Goal: Task Accomplishment & Management: Manage account settings

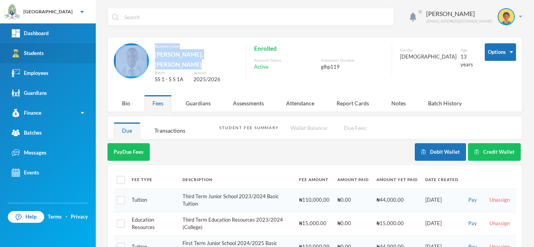
click at [61, 54] on link "Students" at bounding box center [48, 53] width 96 height 20
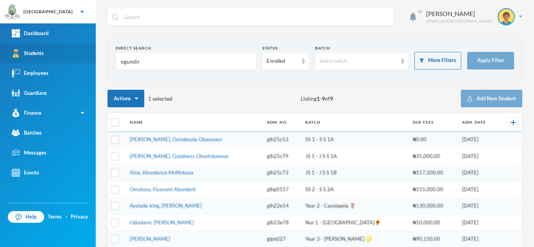
drag, startPoint x: 175, startPoint y: 61, endPoint x: 68, endPoint y: 63, distance: 106.7
click at [68, 63] on div "Greenland Hall Your Bluebic Account Greenland Hall Add a New School Dashboard S…" at bounding box center [267, 123] width 534 height 247
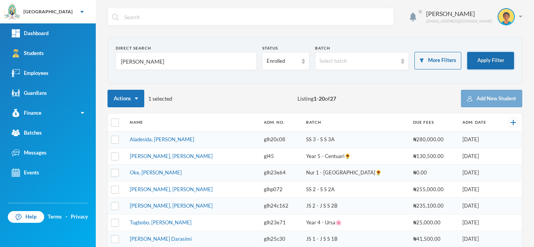
type input "olayinka"
click at [472, 58] on button "Apply Filter" at bounding box center [490, 61] width 47 height 18
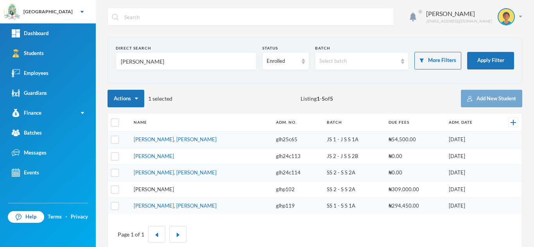
click at [145, 188] on link "Olayinka, David Oluwapelumi" at bounding box center [154, 189] width 40 height 6
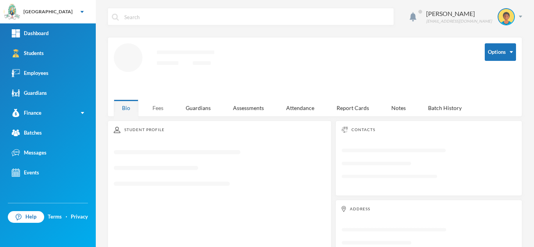
click at [164, 109] on div "Fees" at bounding box center [157, 108] width 27 height 17
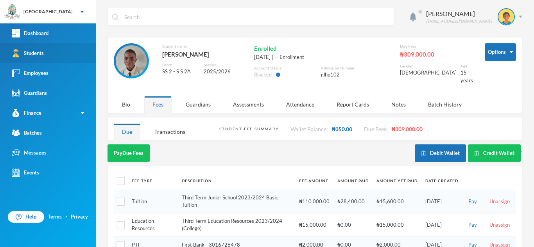
click at [55, 60] on link "Students" at bounding box center [48, 53] width 96 height 20
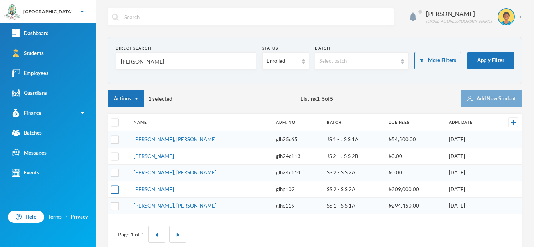
click at [115, 191] on input "checkbox" at bounding box center [115, 190] width 8 height 8
checkbox input "true"
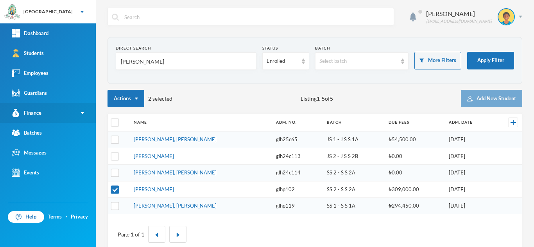
click at [80, 111] on link "Finance" at bounding box center [48, 113] width 96 height 20
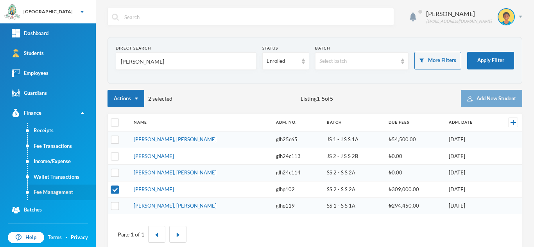
click at [57, 188] on link "Fee Management" at bounding box center [62, 193] width 68 height 16
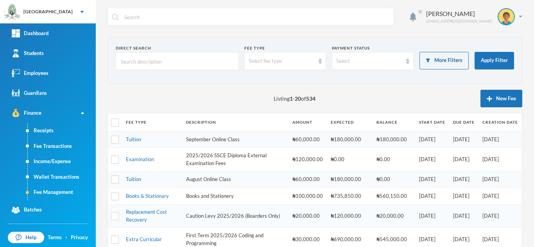
scroll to position [340, 0]
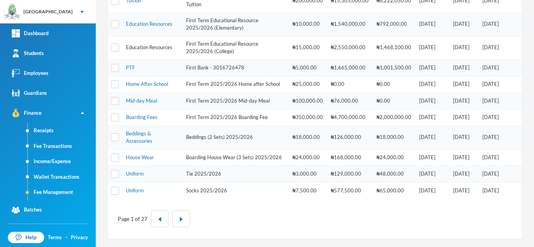
click at [146, 44] on link "Education Resources" at bounding box center [149, 47] width 47 height 6
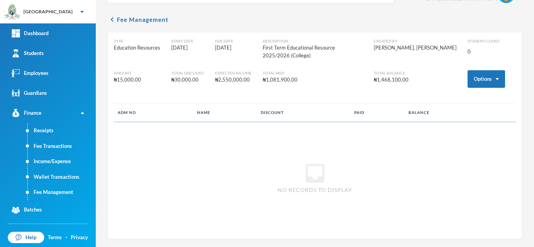
scroll to position [14, 0]
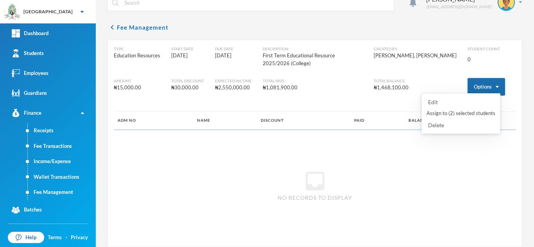
click at [489, 81] on button "Options" at bounding box center [487, 87] width 38 height 18
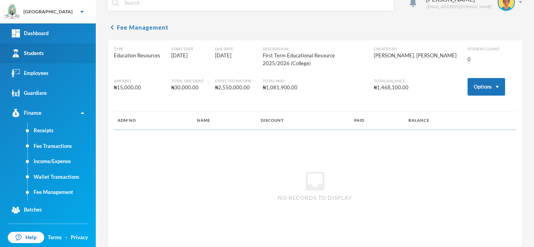
click at [30, 50] on div "Students" at bounding box center [28, 53] width 32 height 8
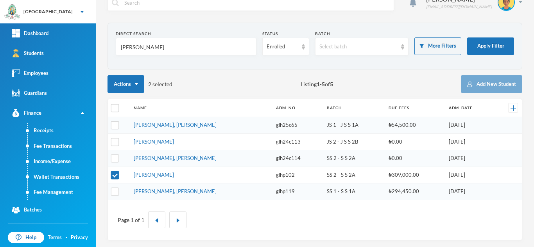
click at [113, 113] on th at bounding box center [119, 108] width 22 height 18
click at [113, 111] on input "checkbox" at bounding box center [115, 108] width 8 height 8
checkbox input "true"
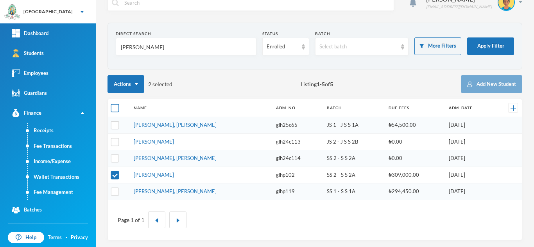
checkbox input "true"
click at [113, 111] on input "checkbox" at bounding box center [115, 108] width 8 height 8
checkbox input "false"
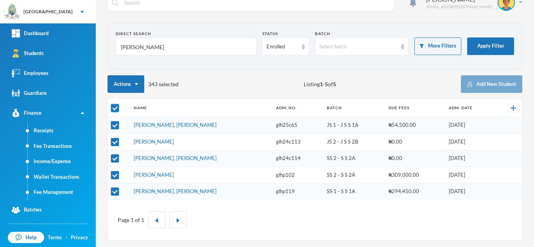
checkbox input "false"
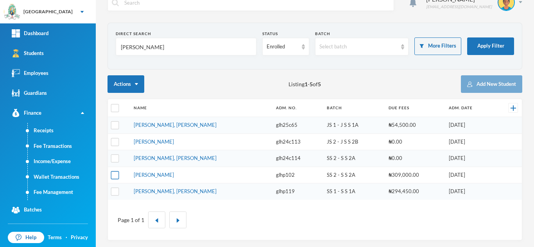
click at [116, 175] on input "checkbox" at bounding box center [115, 175] width 8 height 8
checkbox input "true"
click at [62, 189] on link "Fee Management" at bounding box center [62, 193] width 68 height 16
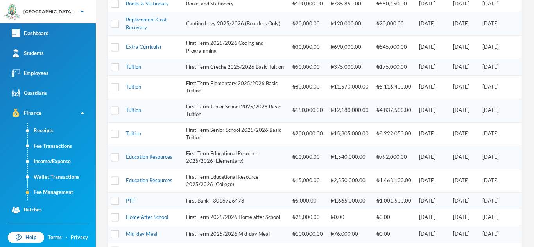
scroll to position [191, 0]
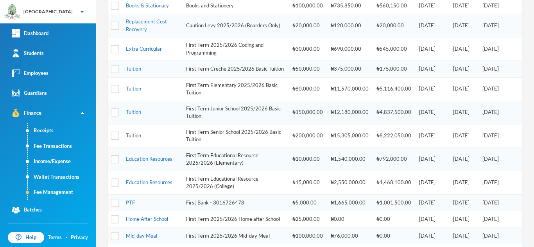
click at [135, 139] on link "Tuition" at bounding box center [133, 136] width 15 height 6
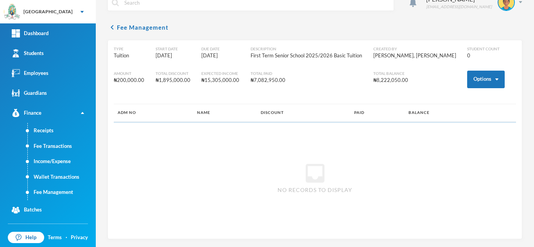
scroll to position [14, 0]
click at [475, 77] on button "Options" at bounding box center [486, 80] width 38 height 18
click at [457, 115] on button "Assign to ( 1 ) selected students" at bounding box center [456, 114] width 70 height 14
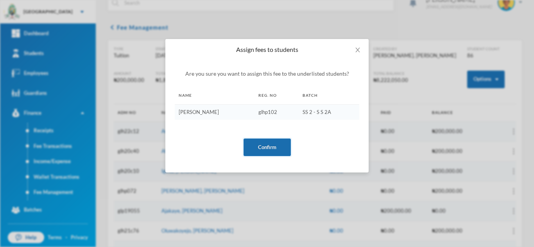
click at [269, 143] on button "Confirm" at bounding box center [267, 148] width 47 height 18
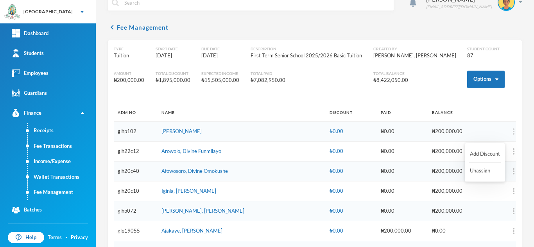
click at [513, 131] on img "button" at bounding box center [514, 132] width 2 height 6
click at [483, 154] on button "Add Discount" at bounding box center [485, 154] width 32 height 14
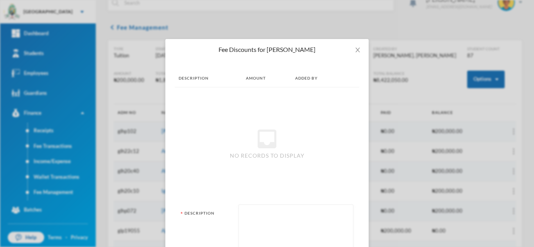
click at [256, 215] on textarea at bounding box center [296, 230] width 106 height 43
type textarea "staff"
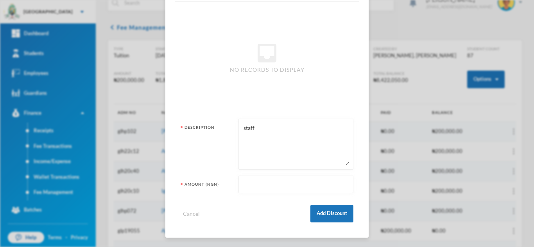
click at [260, 190] on input "text" at bounding box center [296, 185] width 106 height 18
type input "120000"
click at [319, 216] on button "Add Discount" at bounding box center [331, 214] width 43 height 18
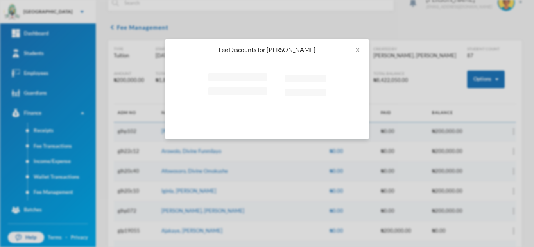
scroll to position [0, 0]
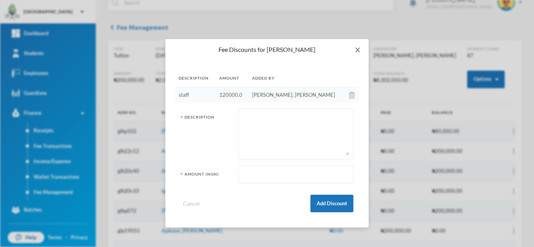
click at [355, 49] on icon "icon: close" at bounding box center [358, 50] width 6 height 6
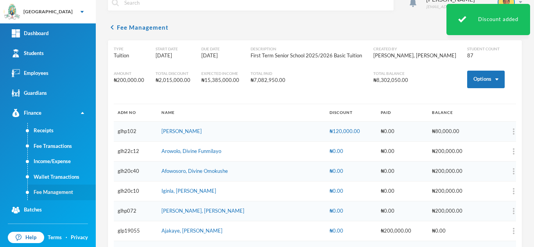
click at [55, 191] on link "Fee Management" at bounding box center [62, 193] width 68 height 16
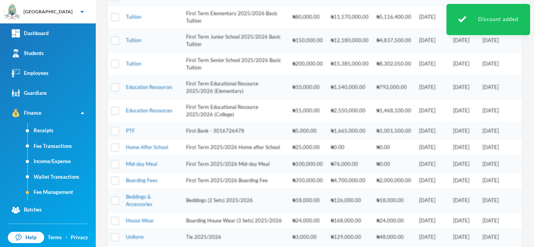
scroll to position [261, 0]
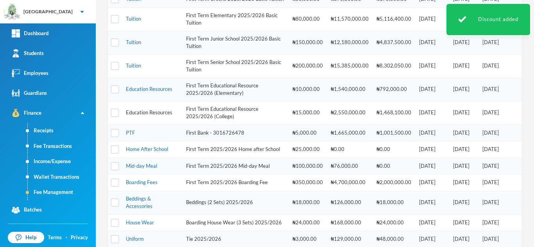
click at [160, 116] on link "Education Resources" at bounding box center [149, 112] width 47 height 6
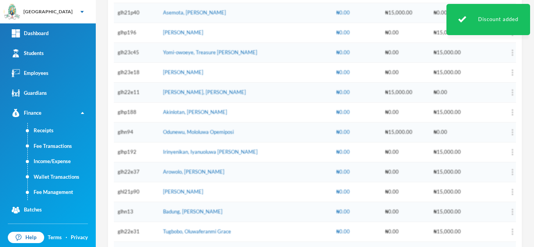
scroll to position [44, 0]
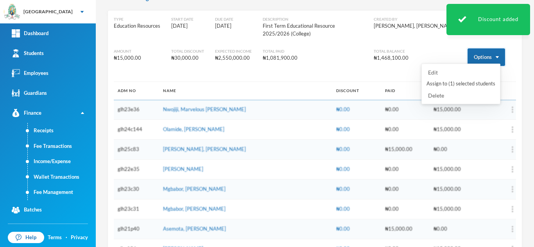
click at [474, 48] on button "Options" at bounding box center [487, 57] width 38 height 18
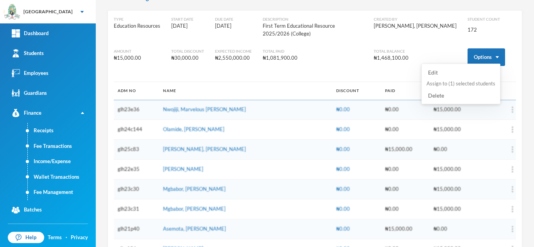
click at [453, 82] on button "Assign to ( 1 ) selected students" at bounding box center [461, 84] width 70 height 14
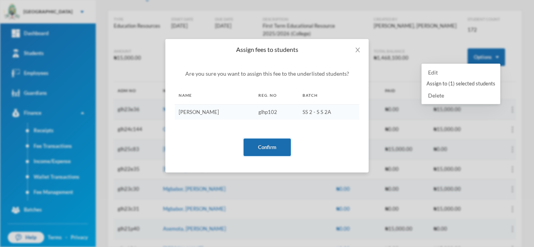
click at [252, 149] on button "Confirm" at bounding box center [267, 148] width 47 height 18
click at [265, 143] on button "Confirm" at bounding box center [267, 148] width 47 height 18
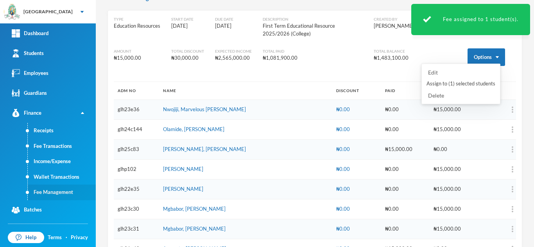
click at [67, 190] on link "Fee Management" at bounding box center [62, 193] width 68 height 16
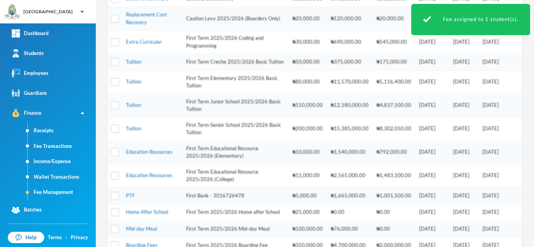
scroll to position [199, 0]
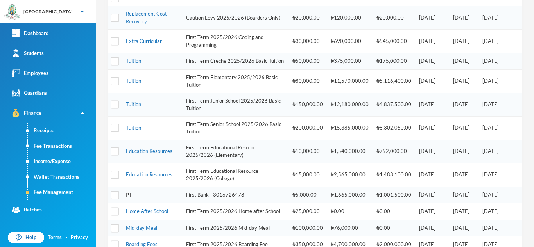
click at [132, 198] on link "PTF" at bounding box center [130, 195] width 9 height 6
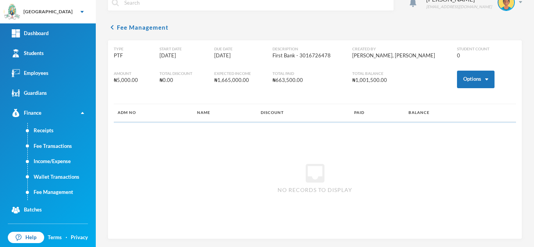
scroll to position [14, 0]
click at [460, 81] on button "Options" at bounding box center [476, 80] width 38 height 18
click at [438, 116] on button "Assign to ( 1 ) selected students" at bounding box center [447, 114] width 70 height 14
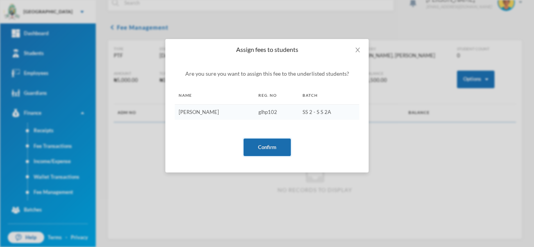
click at [268, 148] on button "Confirm" at bounding box center [267, 148] width 47 height 18
click at [260, 147] on button "Confirm" at bounding box center [267, 148] width 47 height 18
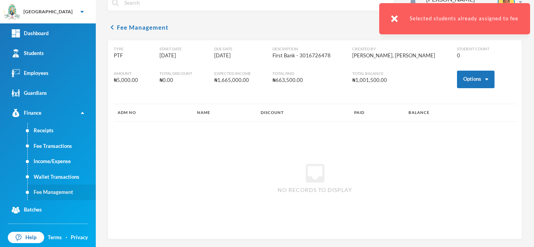
click at [51, 196] on link "Fee Management" at bounding box center [62, 193] width 68 height 16
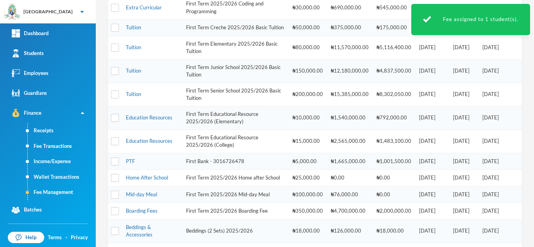
scroll to position [340, 0]
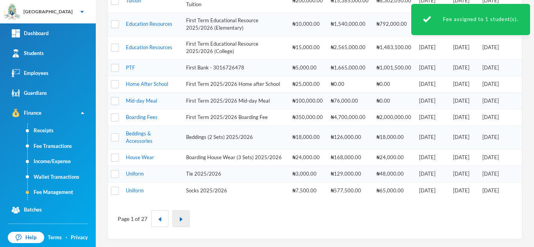
click at [181, 221] on img "button" at bounding box center [181, 219] width 5 height 5
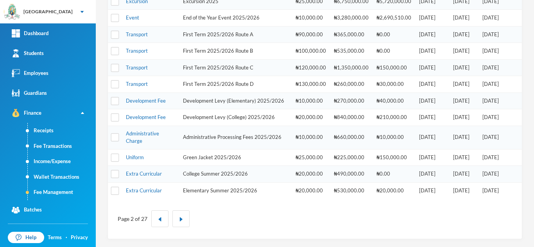
scroll to position [49, 0]
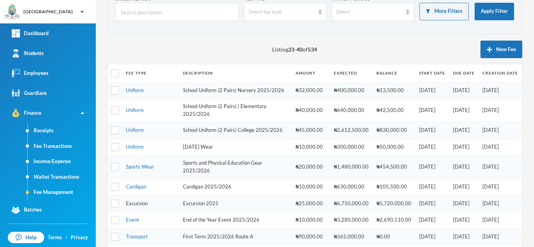
click at [129, 207] on link "Excursion" at bounding box center [137, 204] width 22 height 6
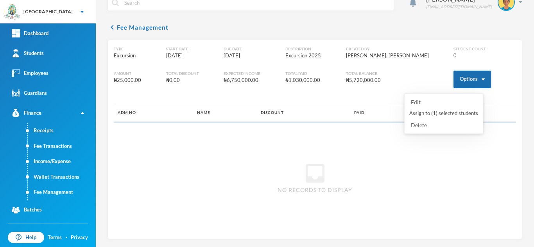
click at [459, 76] on button "Options" at bounding box center [472, 80] width 38 height 18
click at [436, 112] on button "Assign to ( 1 ) selected students" at bounding box center [443, 114] width 70 height 14
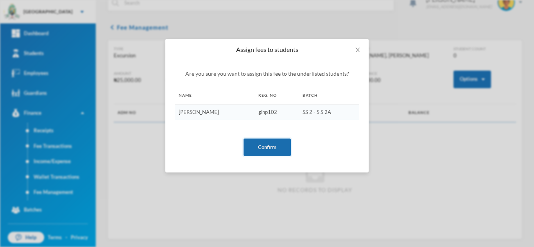
click at [256, 144] on button "Confirm" at bounding box center [267, 148] width 47 height 18
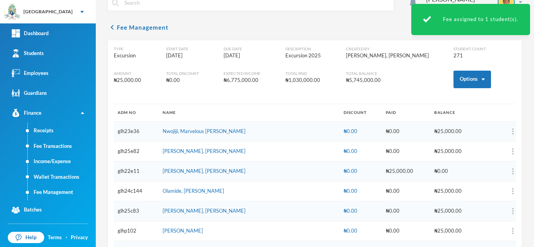
click at [55, 195] on link "Fee Management" at bounding box center [62, 193] width 68 height 16
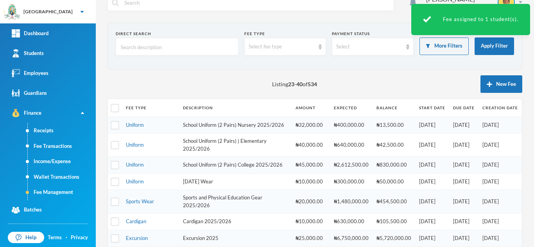
scroll to position [154, 0]
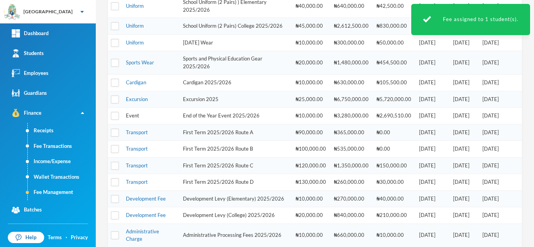
click at [131, 119] on link "Event" at bounding box center [132, 116] width 13 height 6
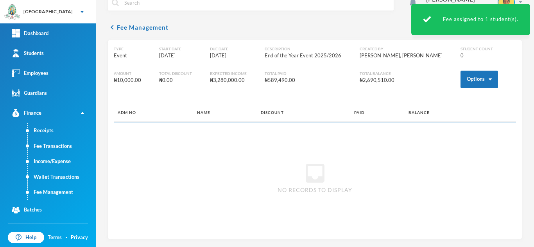
scroll to position [14, 0]
click at [478, 78] on button "Options" at bounding box center [479, 80] width 38 height 18
click at [448, 115] on button "Assign to ( 1 ) selected students" at bounding box center [450, 114] width 70 height 14
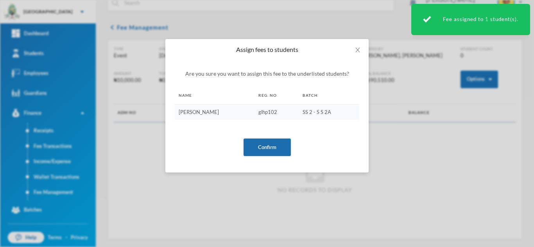
click at [256, 146] on button "Confirm" at bounding box center [267, 148] width 47 height 18
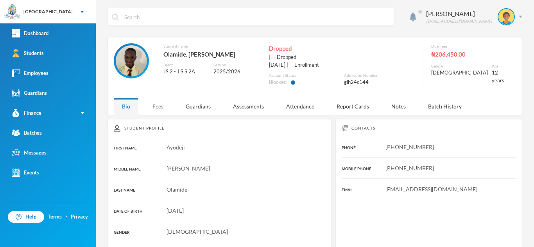
click at [158, 105] on div "Fees" at bounding box center [157, 106] width 27 height 17
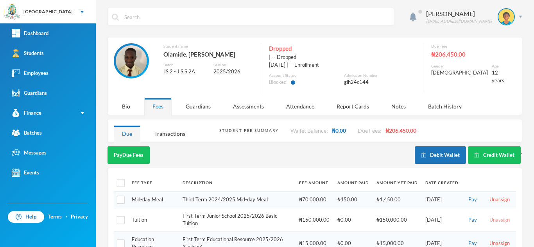
click at [491, 222] on button "Unassign" at bounding box center [499, 220] width 25 height 9
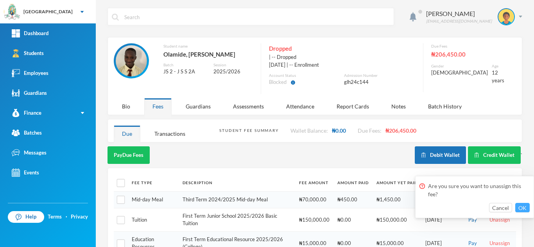
click at [520, 207] on button "OK" at bounding box center [522, 207] width 14 height 9
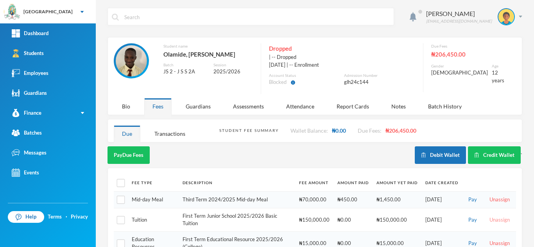
click at [487, 219] on button "Unassign" at bounding box center [499, 220] width 25 height 9
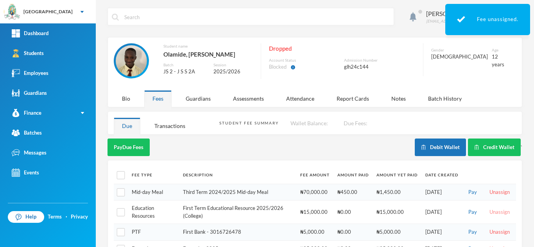
click at [487, 213] on button "Unassign" at bounding box center [499, 212] width 25 height 9
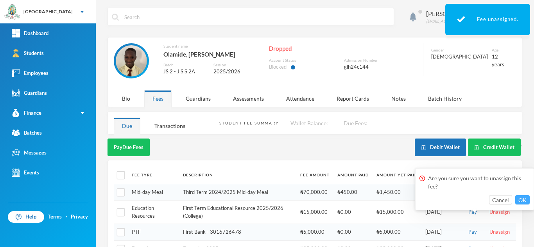
click at [525, 201] on button "OK" at bounding box center [522, 199] width 14 height 9
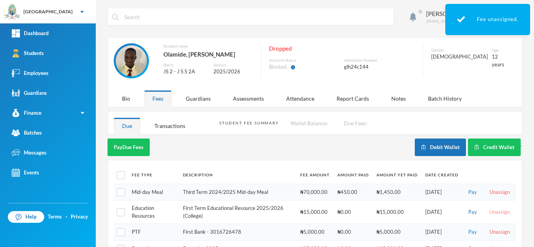
click at [488, 211] on button "Unassign" at bounding box center [499, 212] width 25 height 9
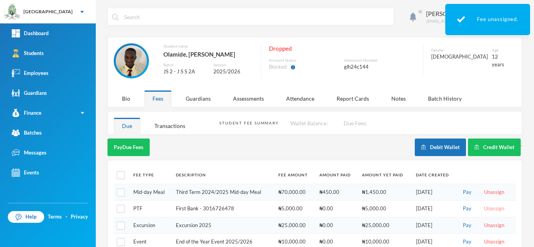
click at [491, 206] on button "Unassign" at bounding box center [494, 209] width 25 height 9
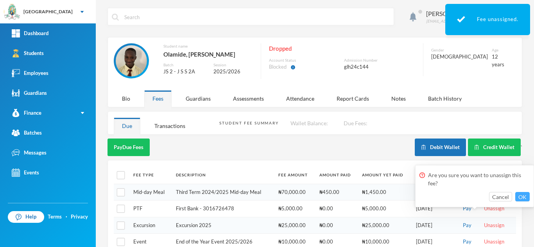
click at [521, 199] on button "OK" at bounding box center [522, 196] width 14 height 9
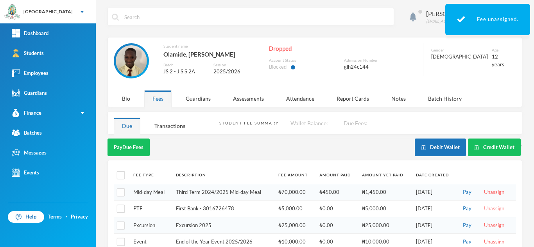
click at [487, 209] on button "Unassign" at bounding box center [494, 209] width 25 height 9
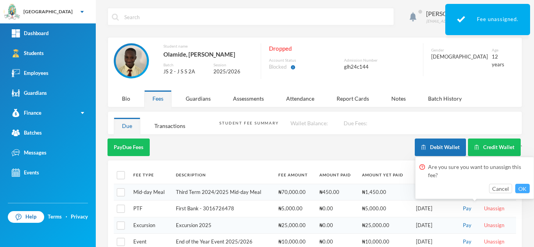
click at [518, 186] on button "OK" at bounding box center [522, 188] width 14 height 9
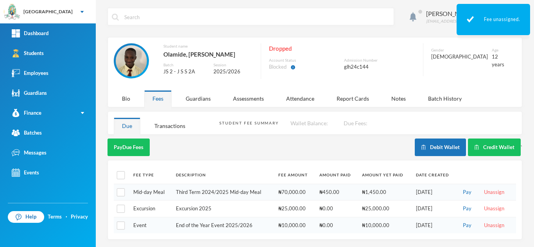
click at [483, 239] on div "Fee Type Description Fee Amount Amount Paid Amount Yet Paid Date Created Mid-da…" at bounding box center [314, 200] width 415 height 80
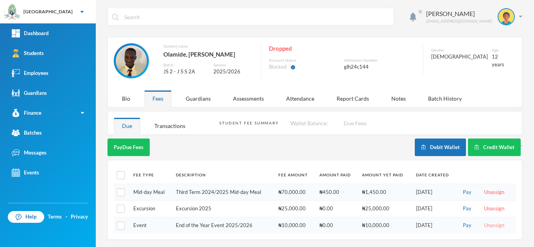
click at [484, 224] on button "Unassign" at bounding box center [494, 226] width 25 height 9
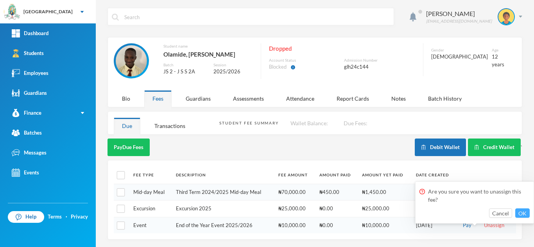
click at [521, 211] on button "OK" at bounding box center [522, 213] width 14 height 9
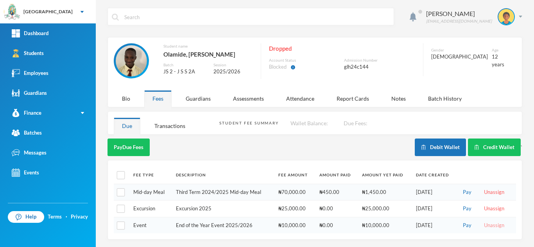
click at [482, 223] on button "Unassign" at bounding box center [494, 226] width 25 height 9
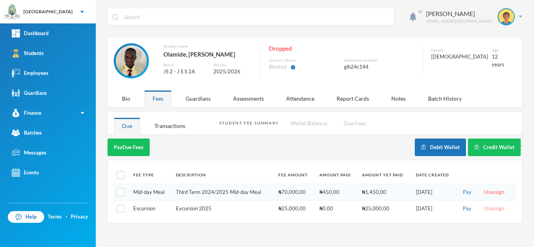
click at [496, 208] on button "Unassign" at bounding box center [494, 209] width 25 height 9
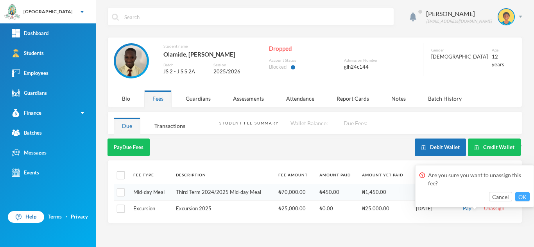
click at [521, 201] on button "OK" at bounding box center [522, 196] width 14 height 9
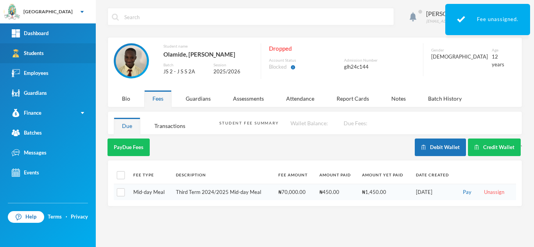
click at [57, 54] on link "Students" at bounding box center [48, 53] width 96 height 20
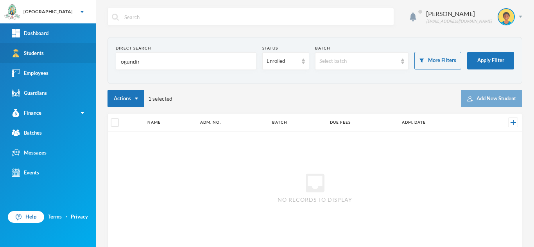
drag, startPoint x: 147, startPoint y: 59, endPoint x: 23, endPoint y: 60, distance: 124.3
click at [23, 60] on div "Greenland Hall Your Bluebic Account Greenland Hall Add a New School Dashboard S…" at bounding box center [267, 123] width 534 height 247
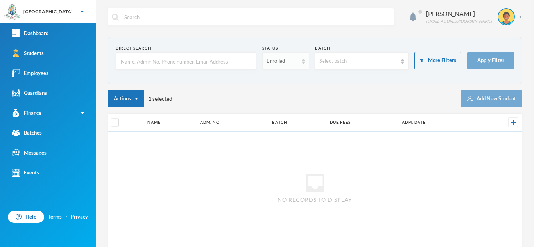
click at [269, 59] on div "Enrolled" at bounding box center [282, 61] width 31 height 8
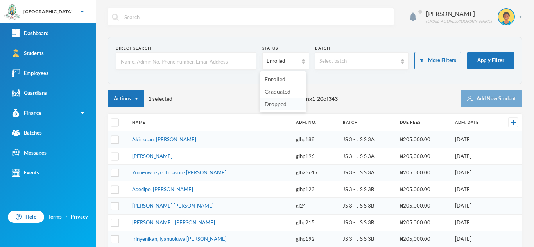
click at [272, 102] on span "Dropped" at bounding box center [276, 104] width 22 height 7
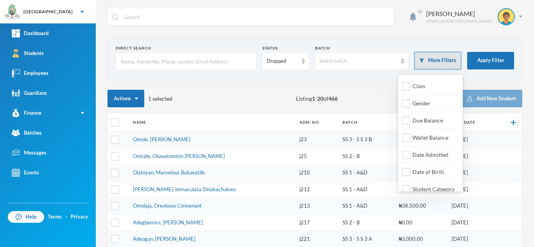
click at [435, 56] on button "More Filters" at bounding box center [437, 61] width 47 height 18
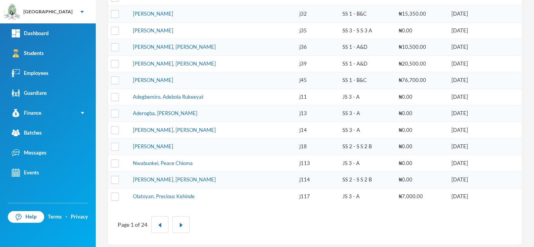
scroll to position [265, 0]
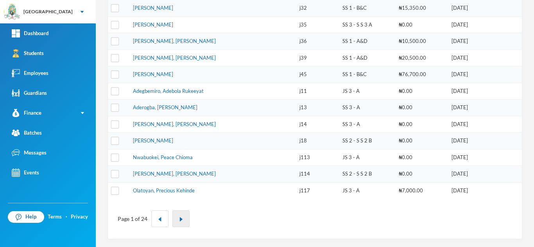
click at [180, 220] on img "button" at bounding box center [181, 219] width 5 height 5
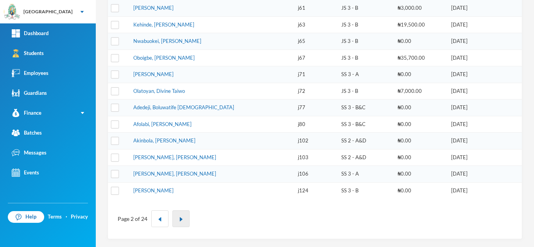
click at [182, 220] on img "button" at bounding box center [181, 219] width 5 height 5
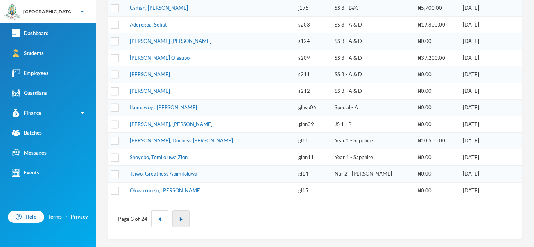
click at [179, 223] on button "button" at bounding box center [180, 219] width 17 height 17
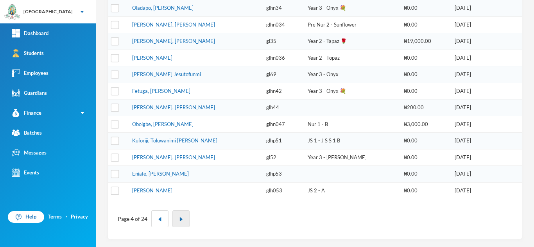
click at [177, 221] on button "button" at bounding box center [180, 219] width 17 height 17
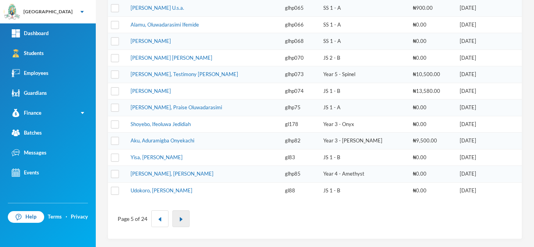
click at [181, 217] on button "button" at bounding box center [180, 219] width 17 height 17
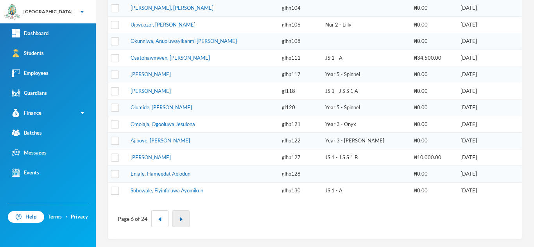
click at [176, 216] on button "button" at bounding box center [180, 219] width 17 height 17
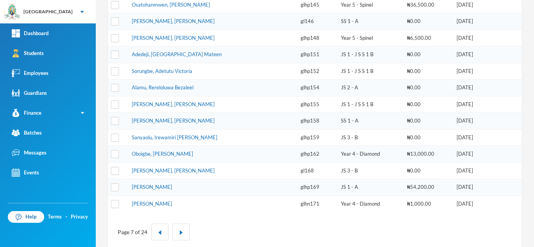
scroll to position [252, 0]
click at [183, 233] on button "button" at bounding box center [180, 231] width 17 height 17
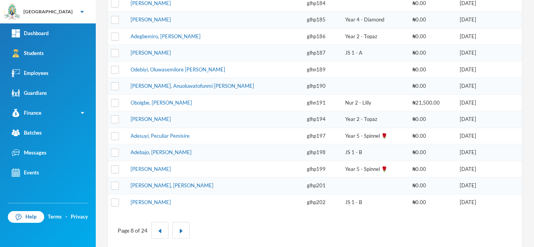
scroll to position [265, 0]
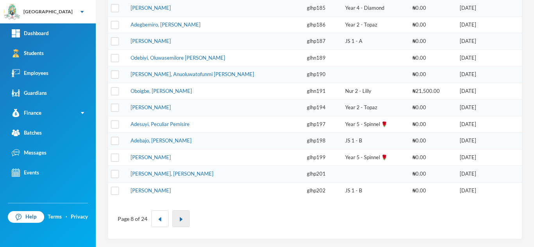
click at [181, 216] on button "button" at bounding box center [180, 219] width 17 height 17
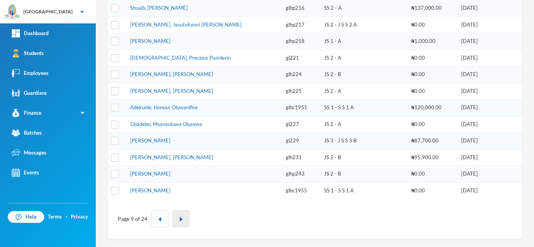
click at [180, 222] on img "button" at bounding box center [181, 219] width 5 height 5
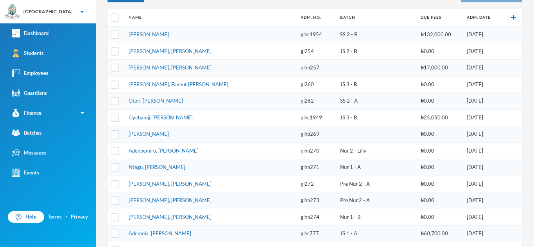
scroll to position [106, 0]
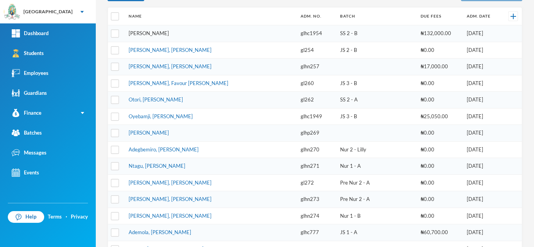
drag, startPoint x: 183, startPoint y: 30, endPoint x: 165, endPoint y: 33, distance: 19.0
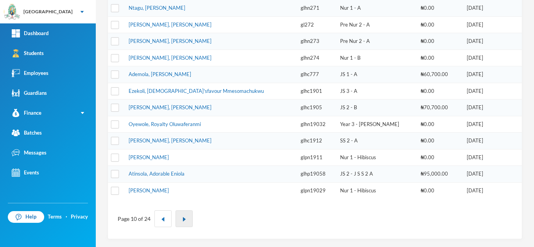
click at [178, 218] on button "button" at bounding box center [184, 219] width 17 height 17
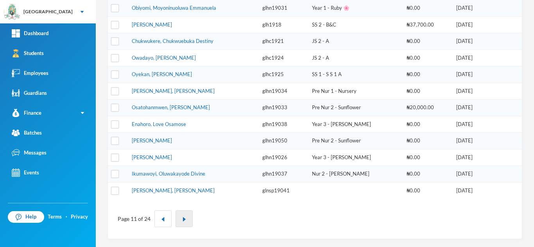
click at [183, 221] on img "button" at bounding box center [184, 219] width 5 height 5
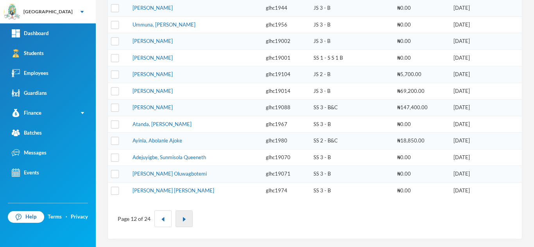
click at [179, 217] on button "button" at bounding box center [184, 219] width 17 height 17
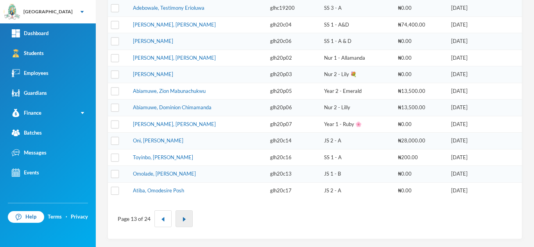
click at [182, 219] on img "button" at bounding box center [184, 219] width 5 height 5
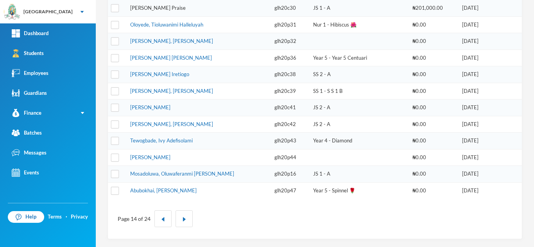
drag, startPoint x: 530, startPoint y: 143, endPoint x: 161, endPoint y: 9, distance: 392.6
click at [185, 219] on img "button" at bounding box center [184, 219] width 5 height 5
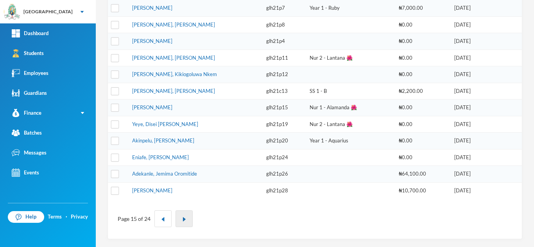
click at [179, 218] on button "button" at bounding box center [184, 219] width 17 height 17
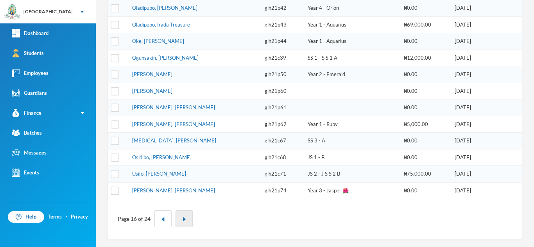
click at [181, 218] on button "button" at bounding box center [184, 219] width 17 height 17
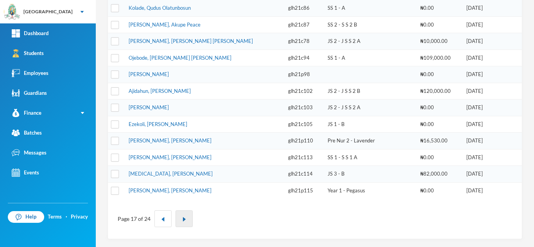
click at [185, 217] on button "button" at bounding box center [184, 219] width 17 height 17
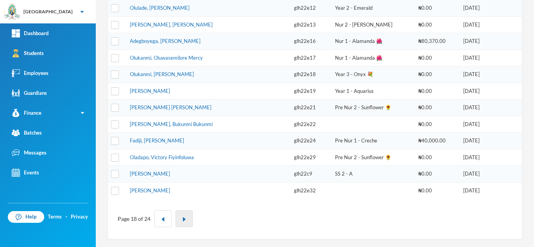
click at [181, 215] on button "button" at bounding box center [184, 219] width 17 height 17
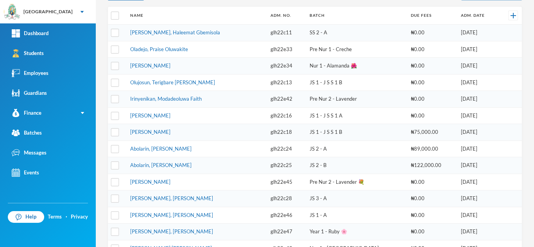
scroll to position [114, 0]
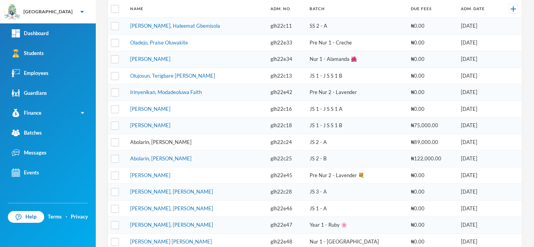
click at [165, 144] on link "Abolarin, Taiwo Daniella" at bounding box center [160, 142] width 61 height 6
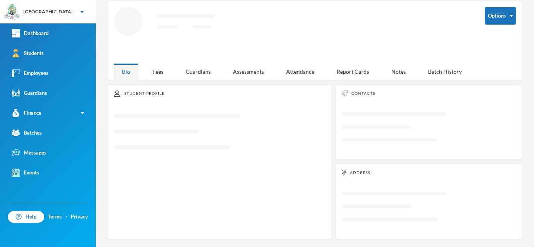
scroll to position [34, 0]
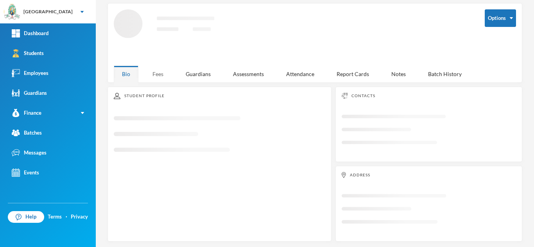
click at [152, 75] on div "Aderogba Olumide olumide.aderogba@greenlandhall.org Options Loading interface..…" at bounding box center [315, 123] width 438 height 247
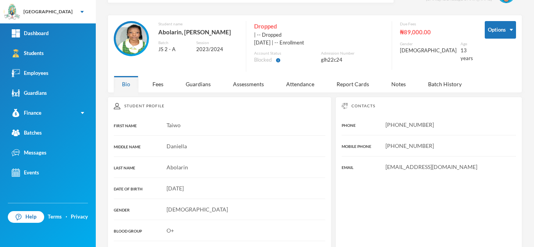
scroll to position [0, 0]
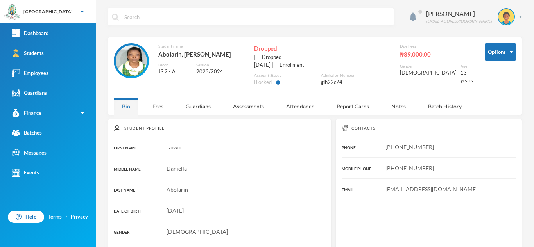
click at [161, 110] on div "Fees" at bounding box center [157, 106] width 27 height 17
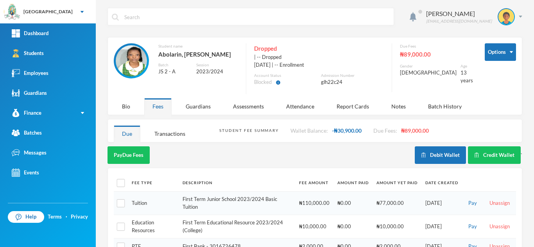
scroll to position [22, 0]
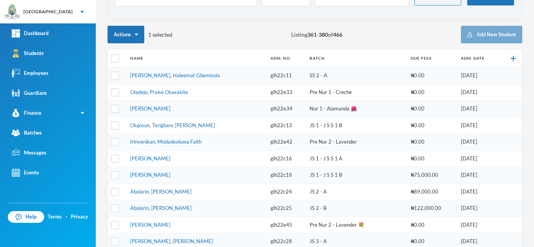
scroll to position [265, 0]
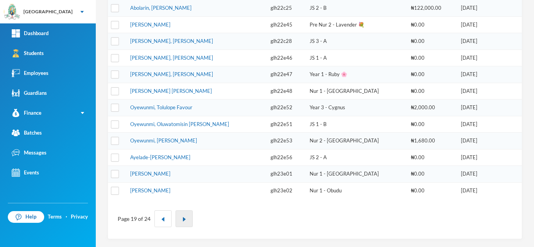
click at [183, 217] on img "button" at bounding box center [184, 219] width 5 height 5
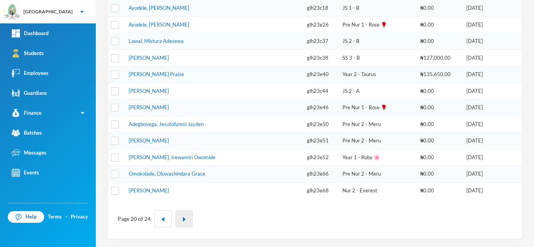
click at [181, 216] on button "button" at bounding box center [184, 219] width 17 height 17
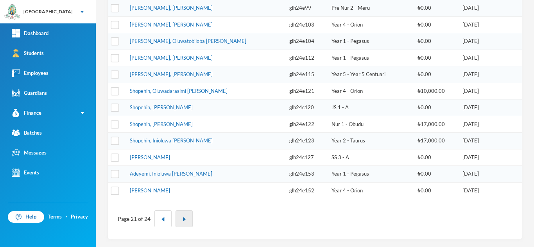
click at [184, 222] on button "button" at bounding box center [184, 219] width 17 height 17
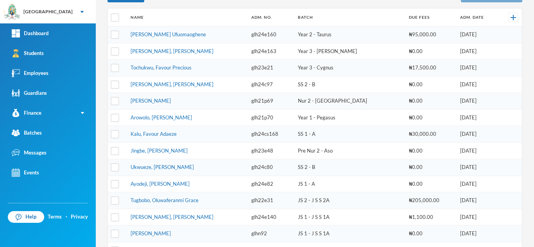
scroll to position [83, 0]
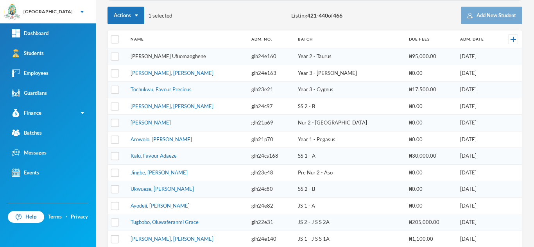
click at [153, 55] on link "Riebelle, David Mimshach Ufuomaoghene" at bounding box center [168, 56] width 75 height 6
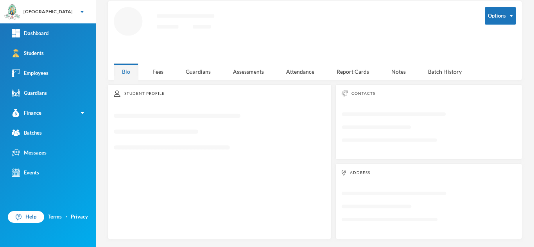
scroll to position [34, 0]
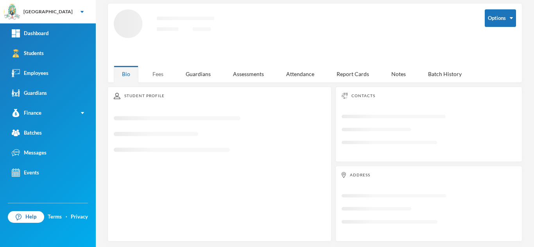
click at [163, 72] on div "Fees" at bounding box center [157, 74] width 27 height 17
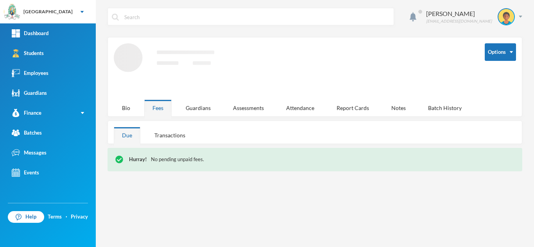
scroll to position [0, 0]
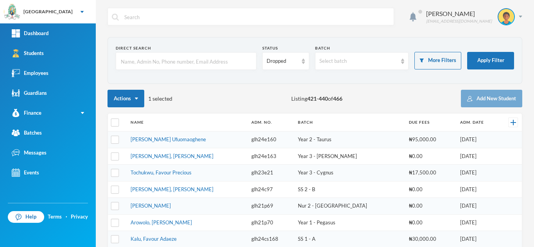
scroll to position [265, 0]
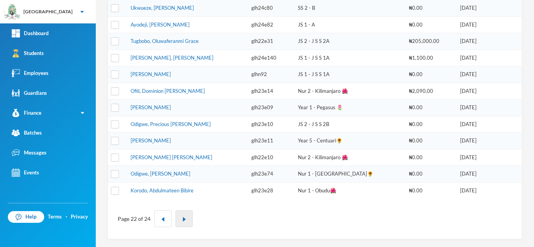
click at [179, 219] on button "button" at bounding box center [184, 219] width 17 height 17
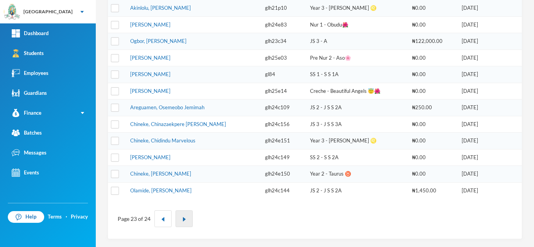
click at [182, 220] on img "button" at bounding box center [184, 219] width 5 height 5
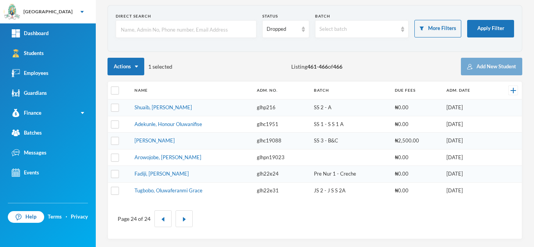
scroll to position [32, 0]
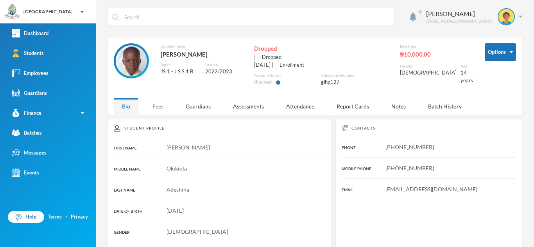
click at [154, 100] on div "Fees" at bounding box center [157, 106] width 27 height 17
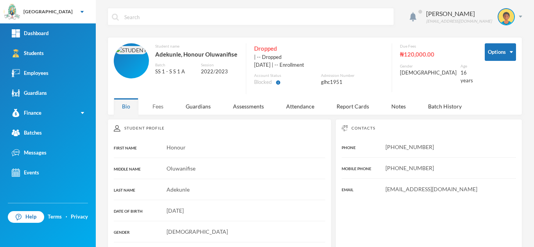
click at [157, 104] on div "Fees" at bounding box center [157, 106] width 27 height 17
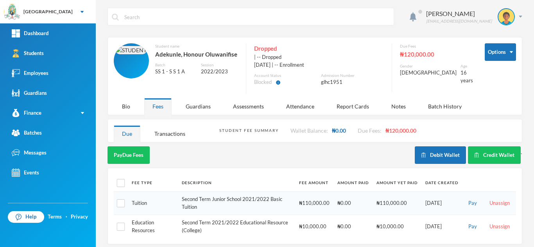
scroll to position [5, 0]
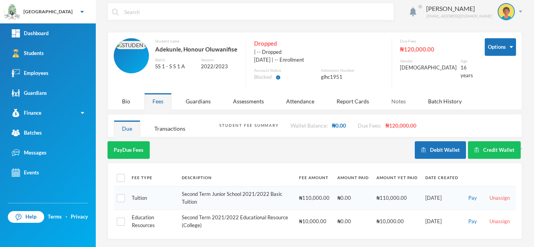
click at [395, 97] on div "Notes" at bounding box center [398, 101] width 31 height 17
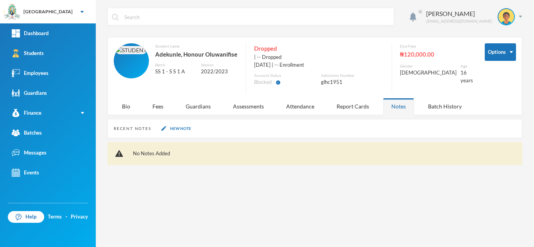
scroll to position [0, 0]
click at [125, 105] on div "Bio" at bounding box center [126, 106] width 25 height 17
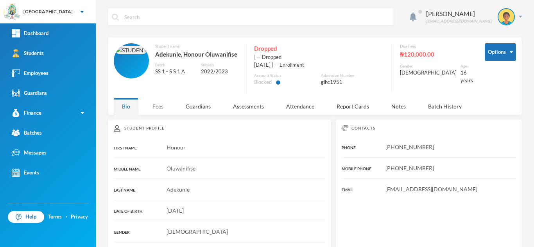
click at [165, 105] on div "Fees" at bounding box center [157, 106] width 27 height 17
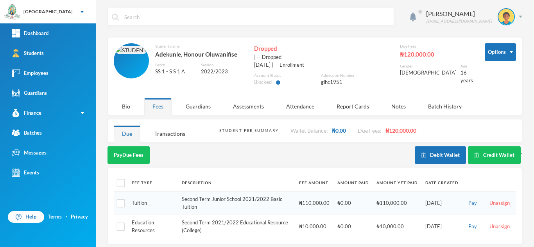
scroll to position [5, 0]
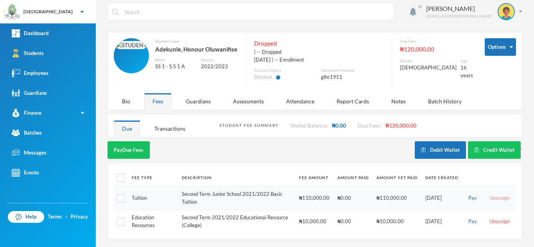
click at [493, 197] on button "Unassign" at bounding box center [499, 198] width 25 height 9
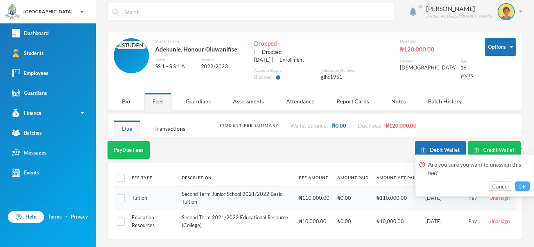
click at [523, 187] on button "OK" at bounding box center [522, 186] width 14 height 9
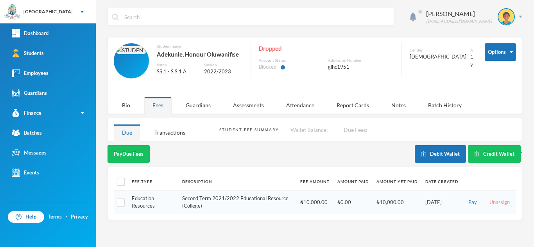
scroll to position [0, 0]
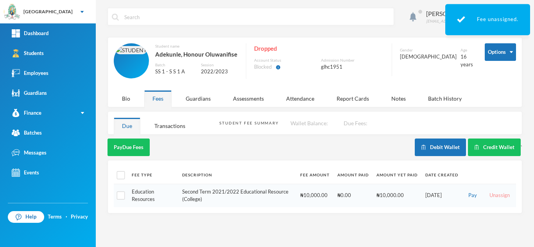
click at [494, 194] on button "Unassign" at bounding box center [499, 196] width 25 height 9
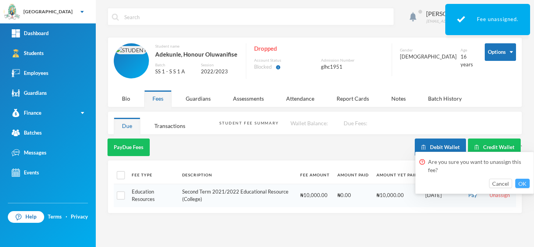
click at [518, 180] on button "OK" at bounding box center [522, 183] width 14 height 9
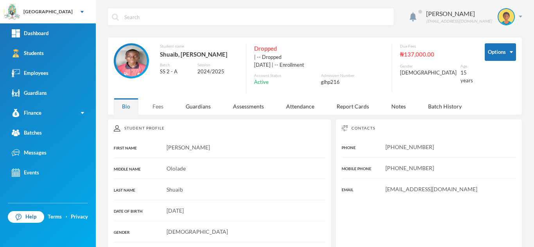
click at [157, 107] on div "Fees" at bounding box center [157, 106] width 27 height 17
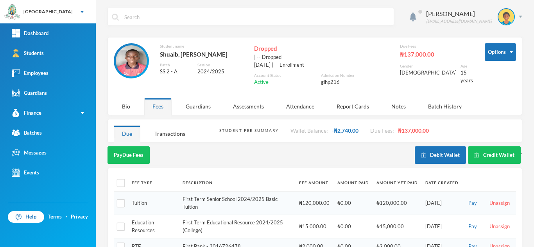
scroll to position [22, 0]
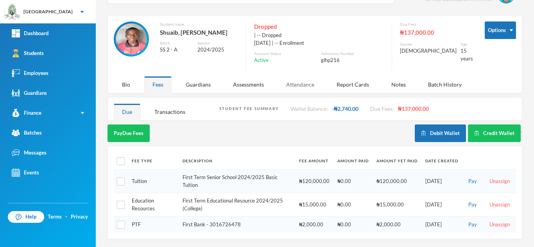
click at [301, 84] on div "Attendance" at bounding box center [300, 84] width 45 height 17
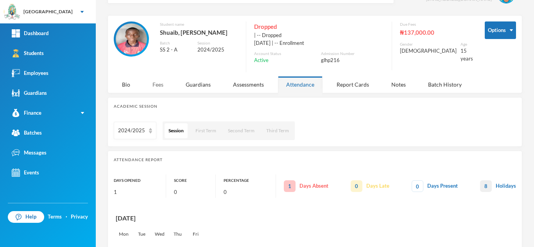
click at [153, 82] on div "Fees" at bounding box center [157, 84] width 27 height 17
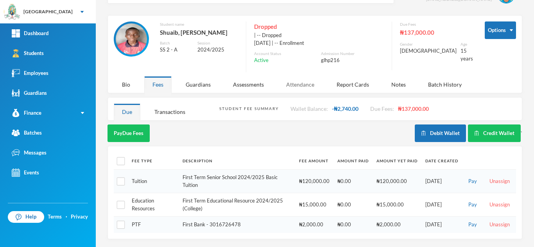
click at [301, 84] on div "Attendance" at bounding box center [300, 84] width 45 height 17
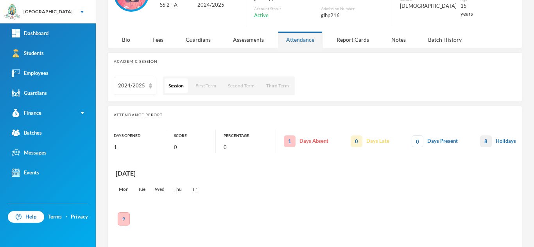
scroll to position [37, 0]
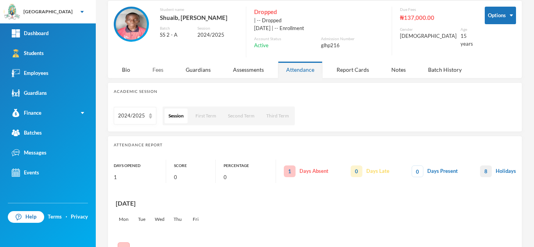
click at [163, 66] on div "Fees" at bounding box center [157, 69] width 27 height 17
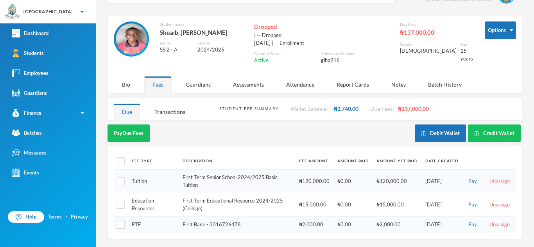
click at [493, 183] on button "Unassign" at bounding box center [499, 181] width 25 height 9
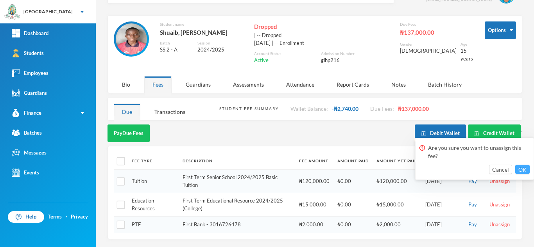
click at [525, 166] on button "OK" at bounding box center [522, 169] width 14 height 9
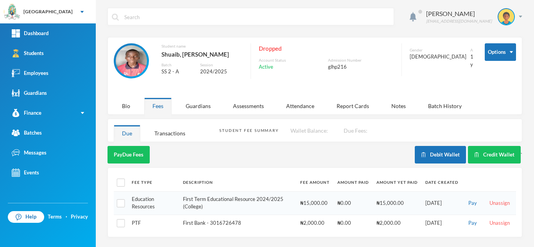
scroll to position [0, 0]
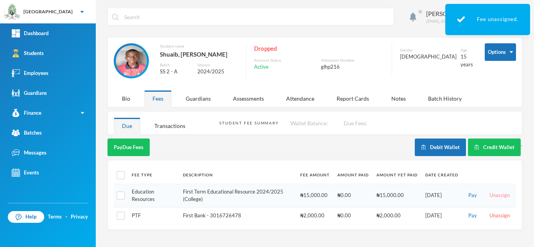
click at [496, 194] on button "Unassign" at bounding box center [499, 196] width 25 height 9
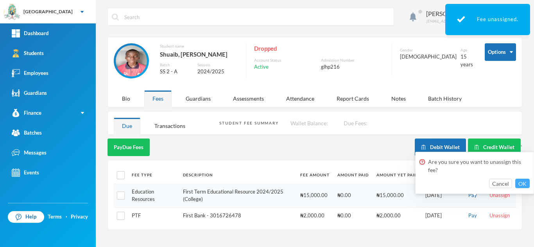
click at [524, 180] on button "OK" at bounding box center [522, 183] width 14 height 9
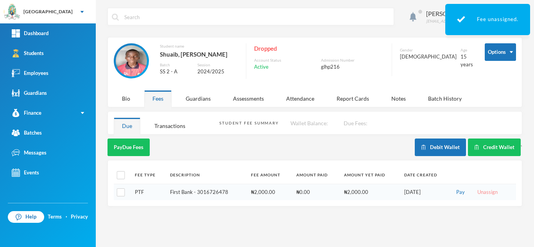
click at [487, 192] on button "Unassign" at bounding box center [487, 192] width 25 height 9
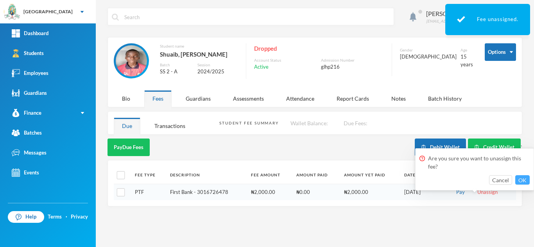
click at [519, 178] on button "OK" at bounding box center [522, 180] width 14 height 9
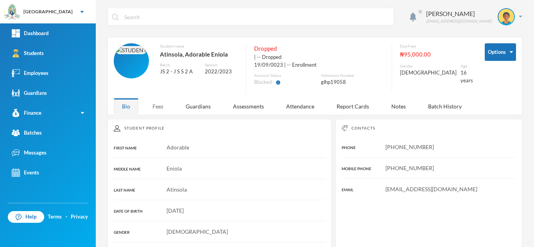
click at [155, 106] on div "Fees" at bounding box center [157, 106] width 27 height 17
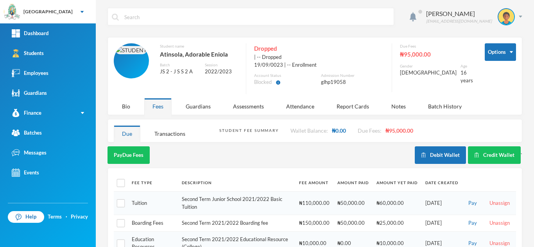
scroll to position [22, 0]
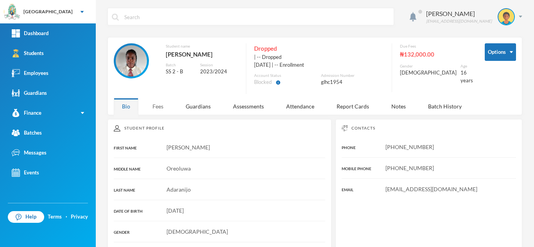
click at [159, 107] on div "Fees" at bounding box center [157, 106] width 27 height 17
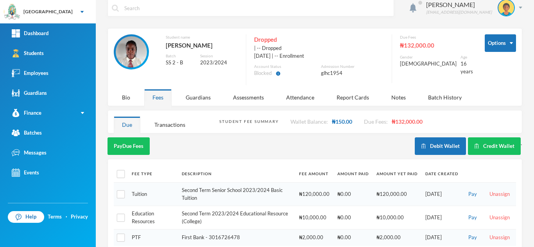
scroll to position [7, 0]
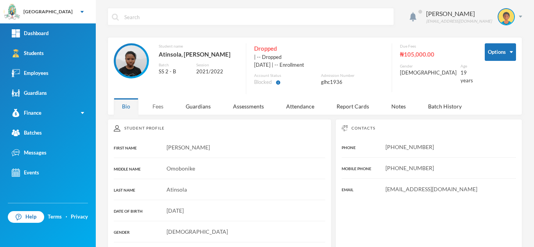
click at [155, 108] on div "Fees" at bounding box center [157, 106] width 27 height 17
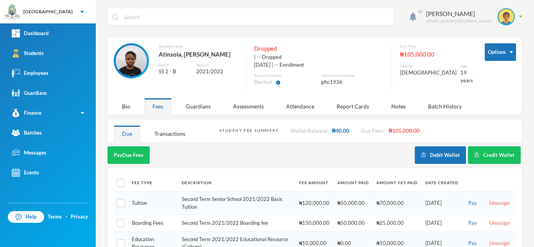
scroll to position [22, 0]
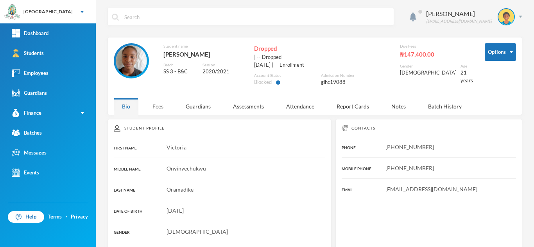
click at [155, 109] on div "Fees" at bounding box center [157, 106] width 27 height 17
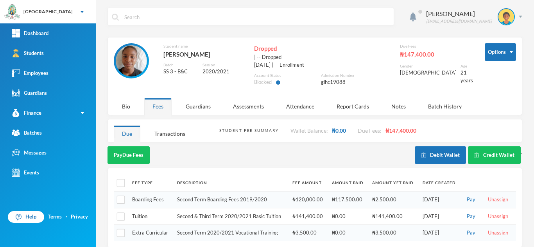
scroll to position [8, 0]
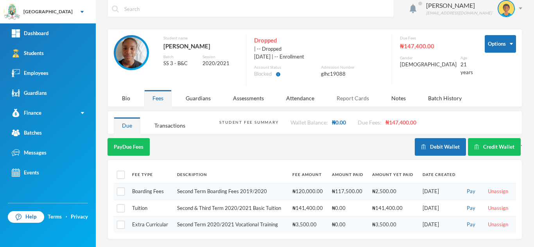
click at [350, 98] on div "Report Cards" at bounding box center [352, 98] width 49 height 17
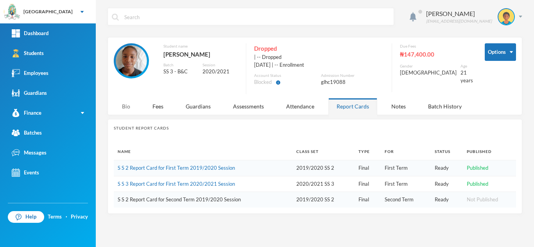
click at [129, 109] on div "Bio" at bounding box center [126, 106] width 25 height 17
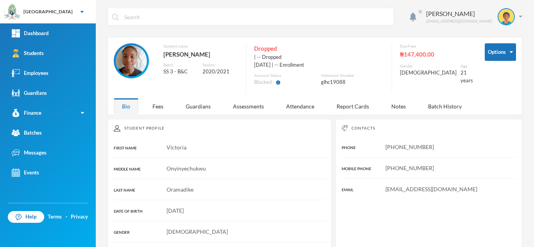
click at [135, 68] on img at bounding box center [131, 60] width 31 height 31
click at [157, 108] on div "Fees" at bounding box center [157, 106] width 27 height 17
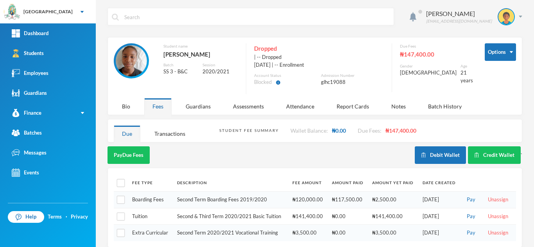
scroll to position [8, 0]
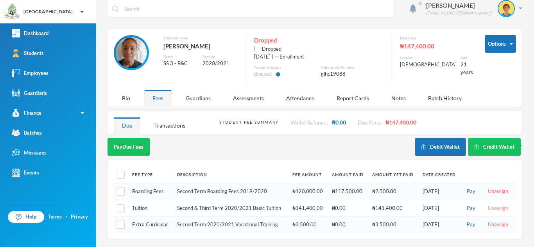
click at [493, 208] on button "Unassign" at bounding box center [498, 208] width 25 height 9
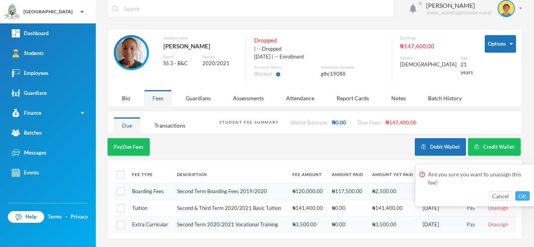
click at [526, 194] on button "OK" at bounding box center [522, 196] width 14 height 9
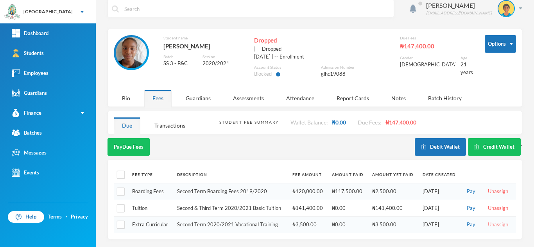
scroll to position [0, 0]
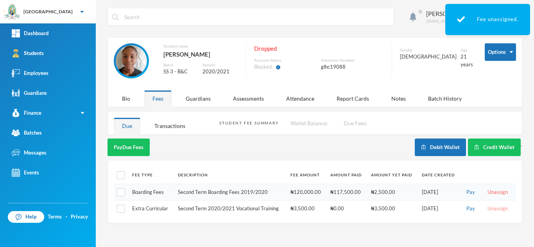
click at [491, 213] on button "Unassign" at bounding box center [497, 209] width 25 height 9
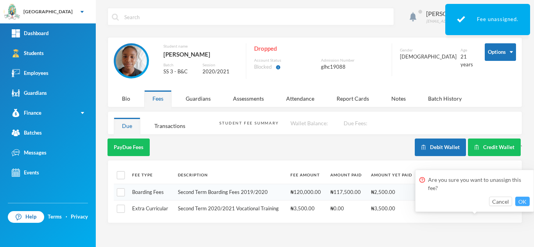
click at [519, 197] on button "OK" at bounding box center [522, 201] width 14 height 9
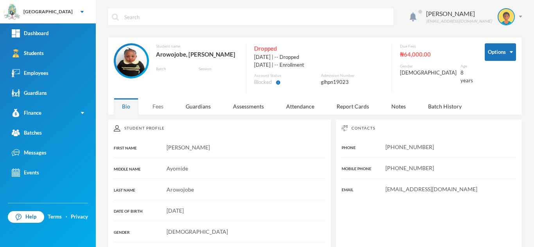
click at [160, 108] on div "Fees" at bounding box center [157, 106] width 27 height 17
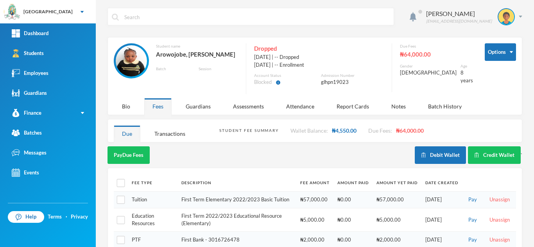
scroll to position [15, 0]
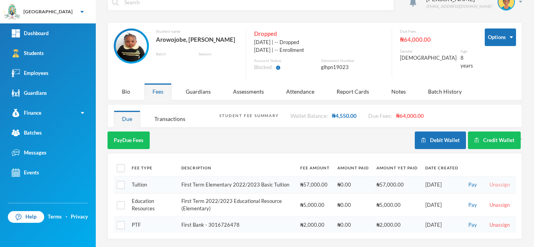
click at [492, 184] on button "Unassign" at bounding box center [499, 185] width 25 height 9
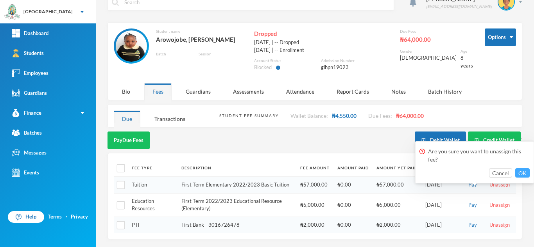
click at [522, 170] on button "OK" at bounding box center [522, 172] width 14 height 9
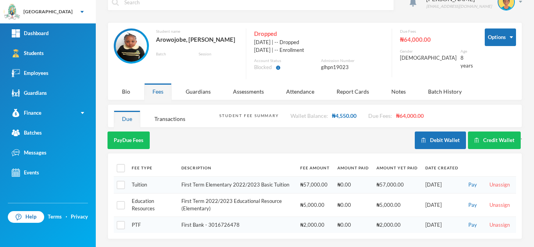
scroll to position [0, 0]
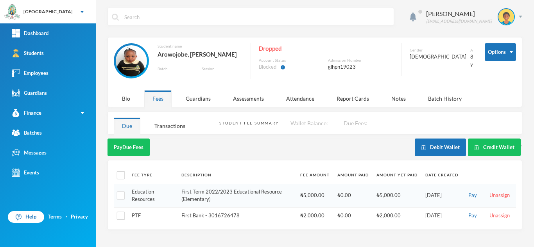
click at [496, 185] on table "Fee Type Description Fee Amount Amount Paid Amount Yet Paid Date Created Educat…" at bounding box center [315, 195] width 402 height 57
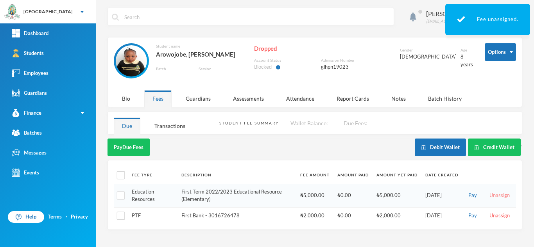
click at [493, 196] on button "Unassign" at bounding box center [499, 196] width 25 height 9
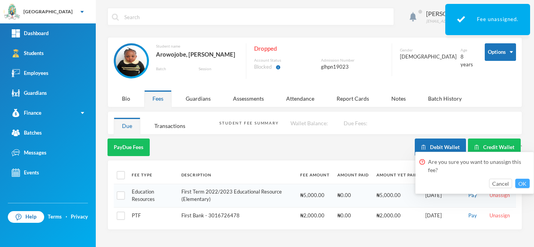
click at [529, 181] on button "OK" at bounding box center [522, 183] width 14 height 9
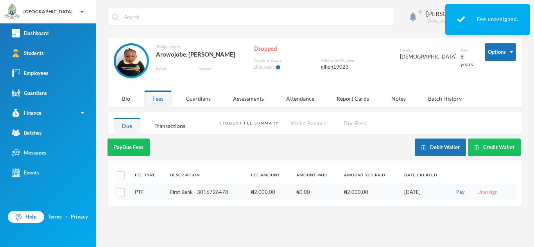
click at [481, 193] on button "Unassign" at bounding box center [487, 192] width 25 height 9
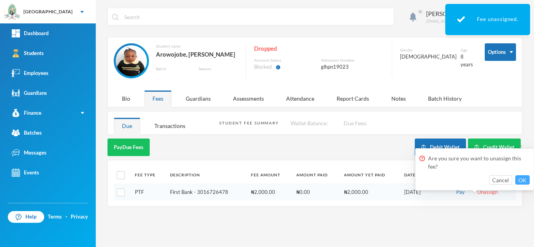
click at [523, 178] on button "OK" at bounding box center [522, 180] width 14 height 9
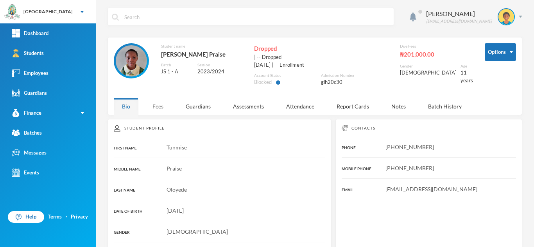
click at [154, 104] on div "Fees" at bounding box center [157, 106] width 27 height 17
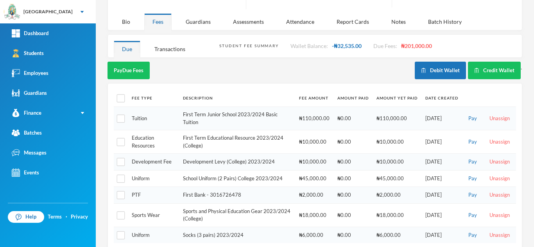
scroll to position [95, 0]
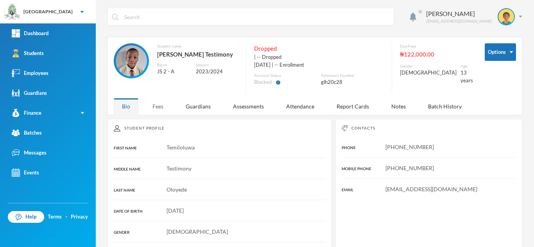
click at [154, 107] on div "Fees" at bounding box center [157, 106] width 27 height 17
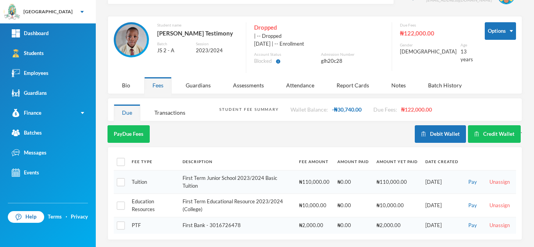
scroll to position [22, 0]
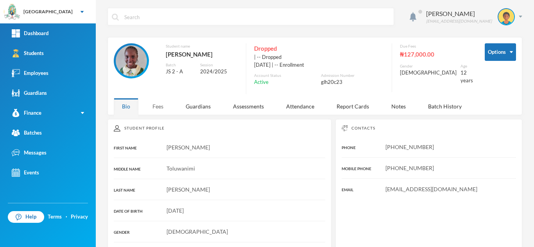
click at [161, 106] on div "Fees" at bounding box center [157, 106] width 27 height 17
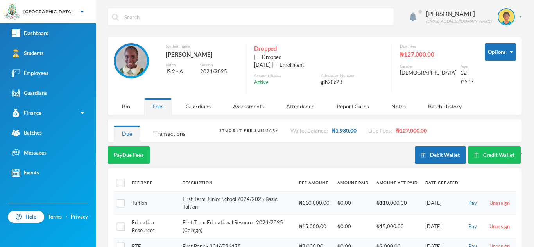
scroll to position [22, 0]
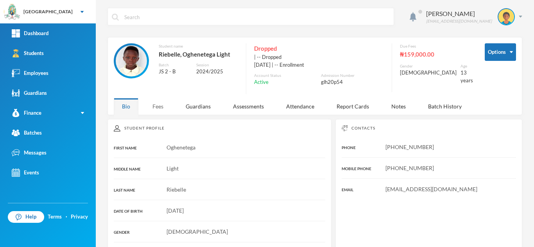
click at [158, 105] on div "Fees" at bounding box center [157, 106] width 27 height 17
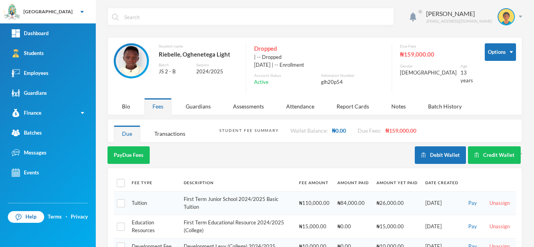
scroll to position [88, 0]
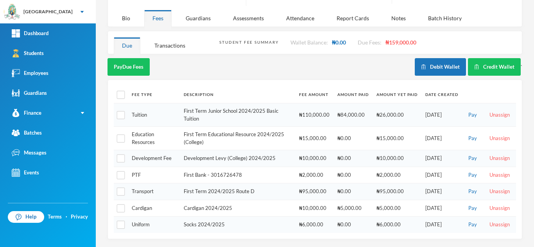
drag, startPoint x: 534, startPoint y: 215, endPoint x: 349, endPoint y: 55, distance: 244.7
click at [349, 55] on div "Aderogba Olumide olumide.aderogba@greenlandhall.org Options Student name Riebel…" at bounding box center [315, 123] width 438 height 247
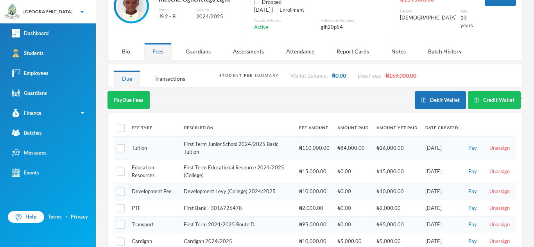
scroll to position [0, 0]
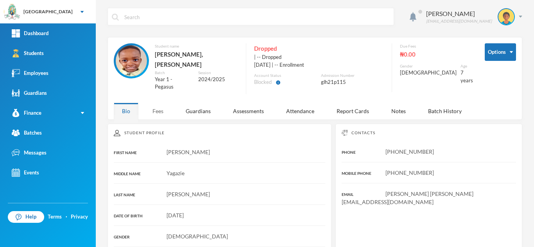
click at [155, 104] on div "Fees" at bounding box center [157, 111] width 27 height 17
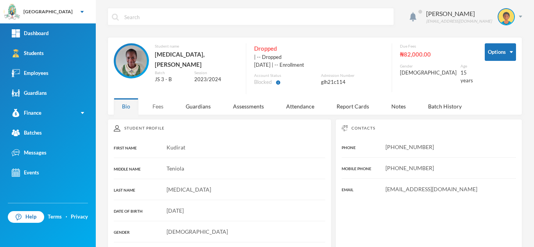
click at [159, 104] on div "Fees" at bounding box center [157, 106] width 27 height 17
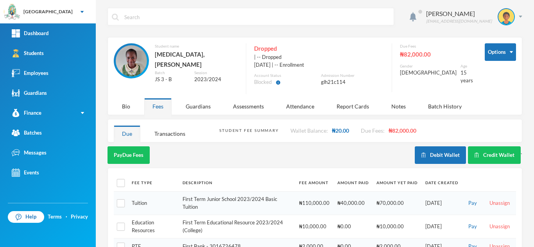
scroll to position [22, 0]
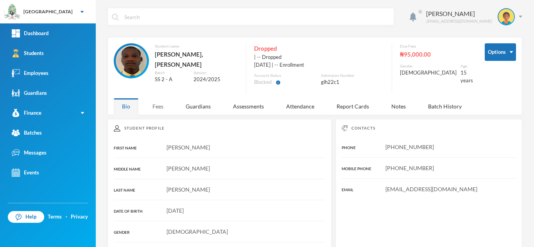
click at [162, 103] on div "Fees" at bounding box center [157, 106] width 27 height 17
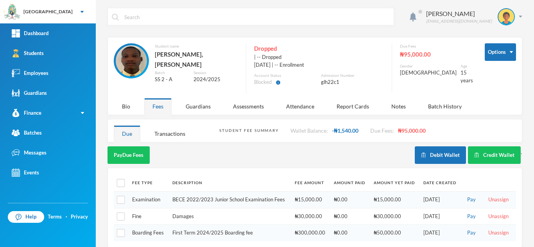
scroll to position [8, 0]
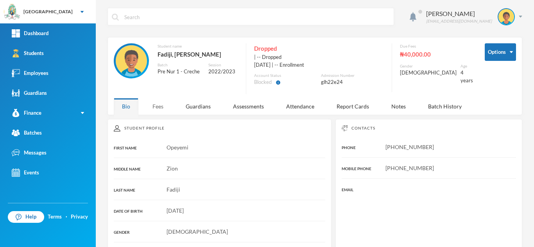
click at [155, 106] on div "Fees" at bounding box center [157, 106] width 27 height 17
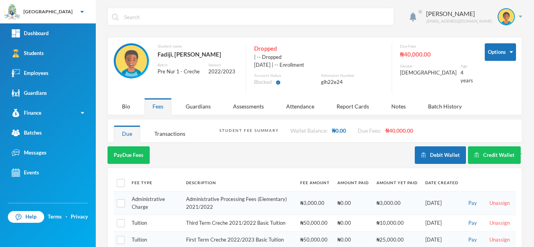
scroll to position [32, 0]
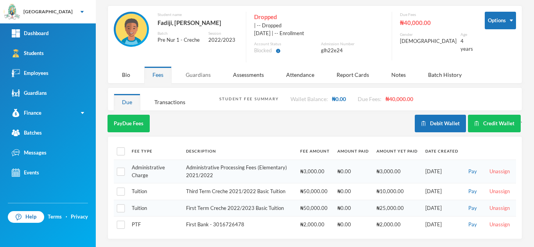
click at [203, 73] on div "Guardians" at bounding box center [197, 74] width 41 height 17
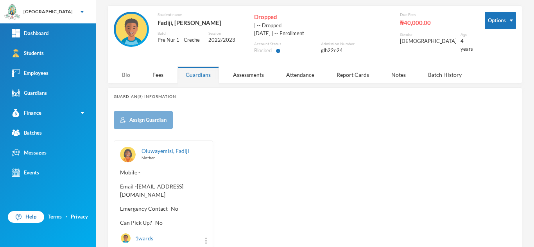
click at [122, 70] on div "Bio" at bounding box center [126, 74] width 25 height 17
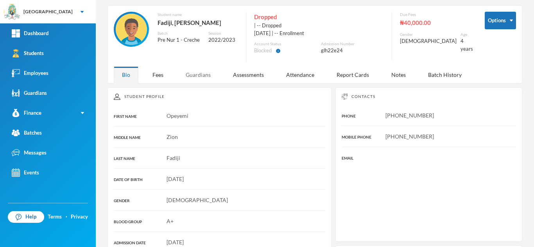
click at [190, 75] on div "Guardians" at bounding box center [197, 74] width 41 height 17
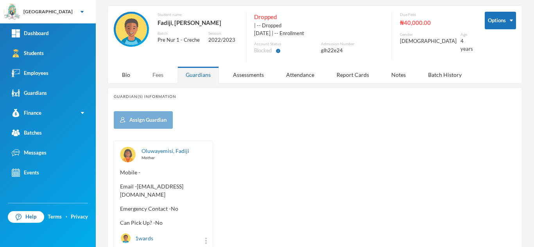
click at [160, 72] on div "Fees" at bounding box center [157, 74] width 27 height 17
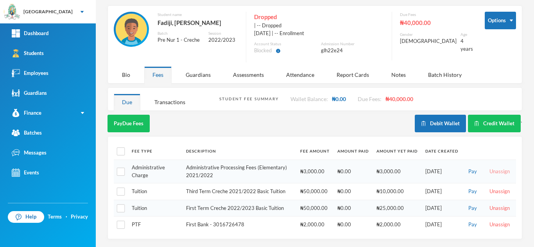
click at [491, 171] on button "Unassign" at bounding box center [499, 172] width 25 height 9
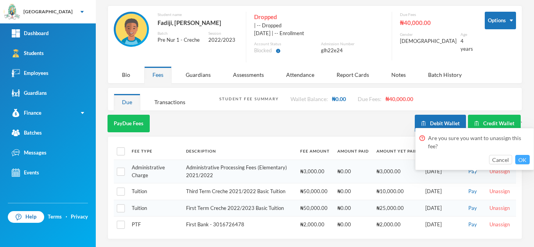
click at [523, 160] on button "OK" at bounding box center [522, 159] width 14 height 9
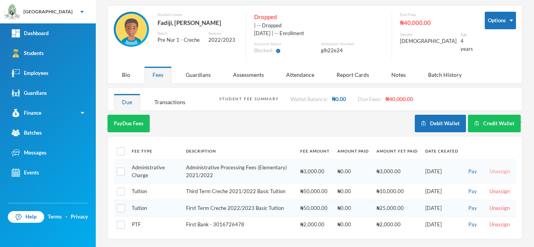
click at [491, 170] on button "Unassign" at bounding box center [499, 172] width 25 height 9
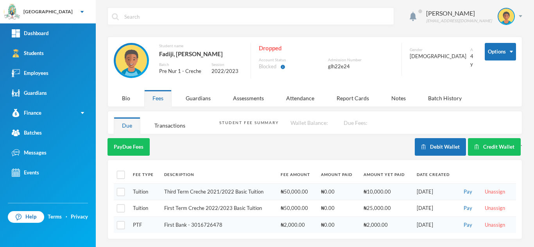
scroll to position [0, 0]
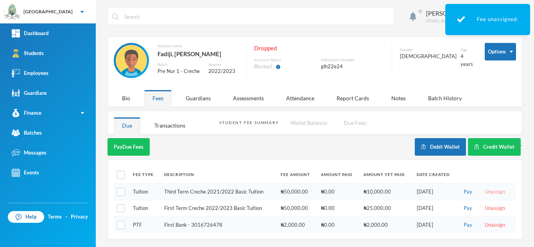
click at [485, 191] on button "Unassign" at bounding box center [494, 192] width 25 height 9
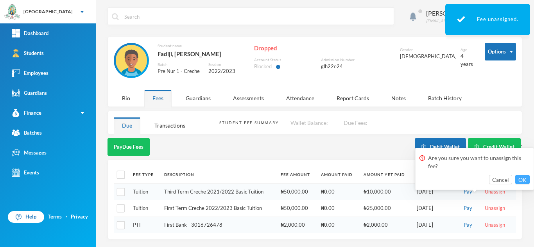
click at [522, 179] on button "OK" at bounding box center [522, 179] width 14 height 9
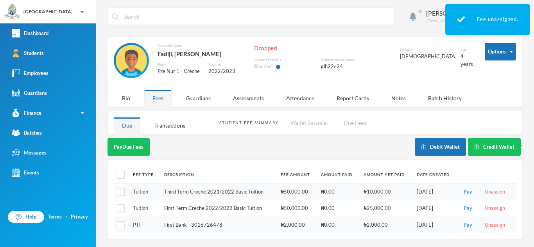
scroll to position [0, 0]
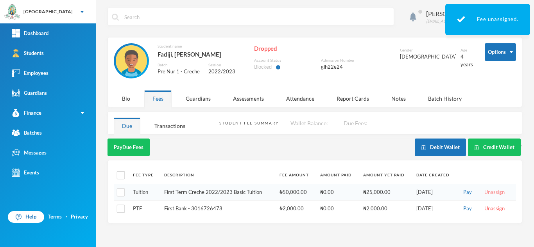
click at [491, 193] on button "Unassign" at bounding box center [494, 192] width 25 height 9
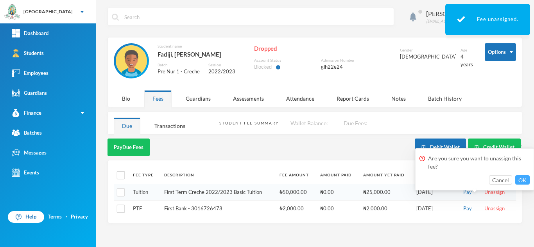
click at [521, 177] on button "OK" at bounding box center [522, 180] width 14 height 9
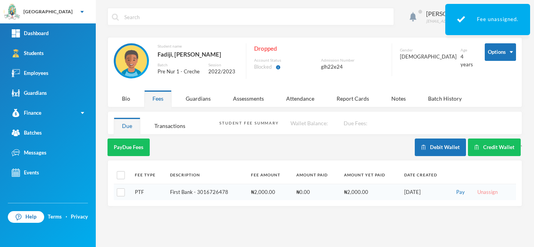
click at [488, 190] on button "Unassign" at bounding box center [487, 192] width 25 height 9
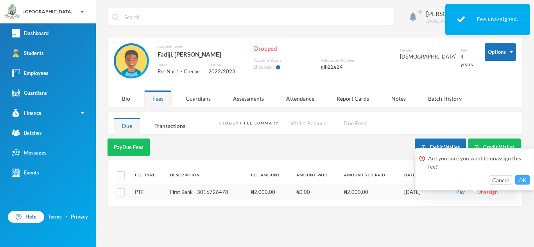
click at [521, 177] on button "OK" at bounding box center [522, 180] width 14 height 9
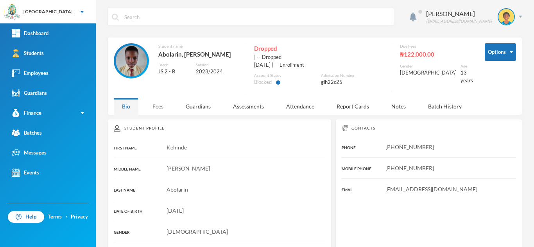
click at [161, 106] on div "Fees" at bounding box center [157, 106] width 27 height 17
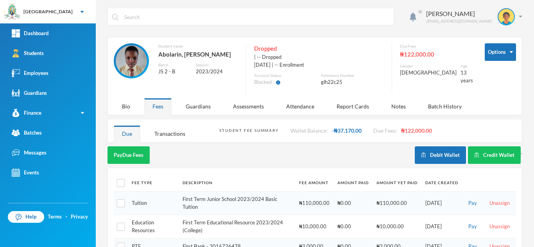
scroll to position [22, 0]
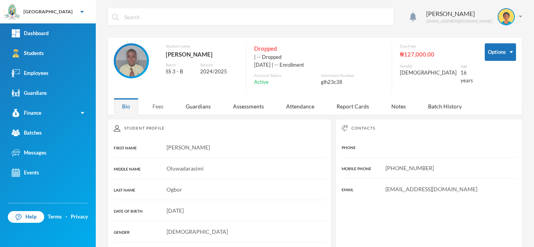
click at [152, 108] on div "Fees" at bounding box center [157, 106] width 27 height 17
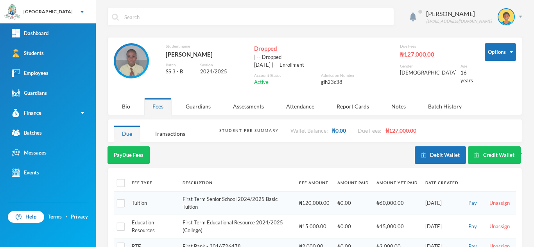
scroll to position [38, 0]
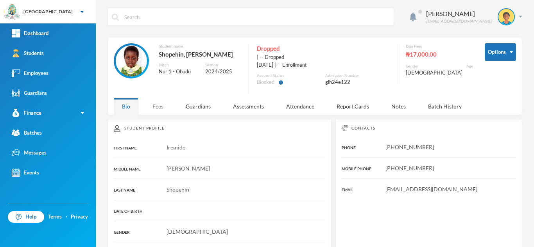
click at [150, 105] on div "Fees" at bounding box center [157, 106] width 27 height 17
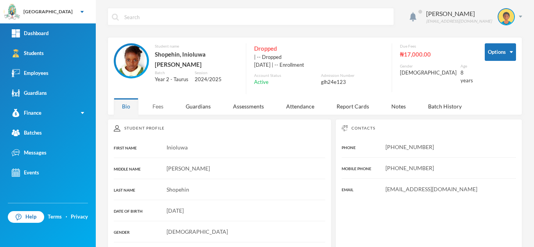
click at [161, 109] on div "Fees" at bounding box center [157, 106] width 27 height 17
click at [158, 103] on div "Fees" at bounding box center [157, 106] width 27 height 17
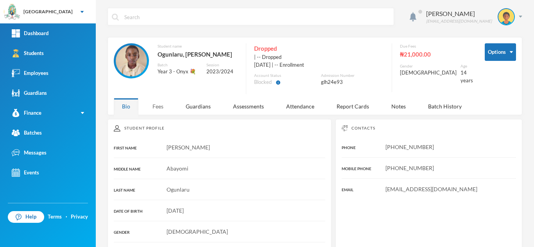
click at [157, 106] on div "Fees" at bounding box center [157, 106] width 27 height 17
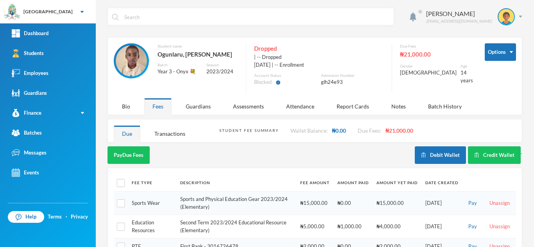
scroll to position [22, 0]
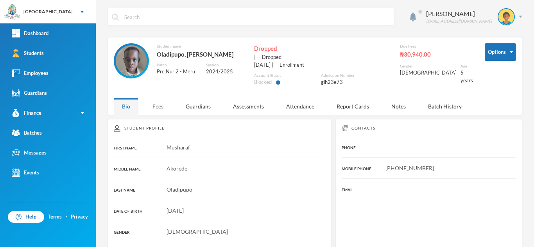
click at [156, 103] on div "Fees" at bounding box center [157, 106] width 27 height 17
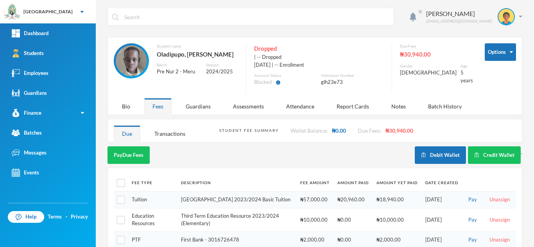
scroll to position [22, 0]
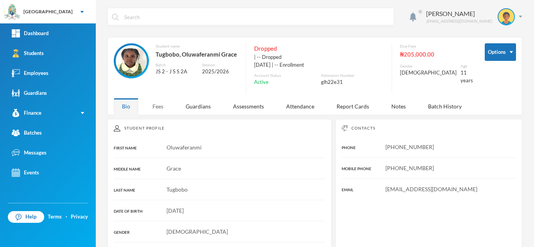
click at [163, 107] on div "Fees" at bounding box center [157, 106] width 27 height 17
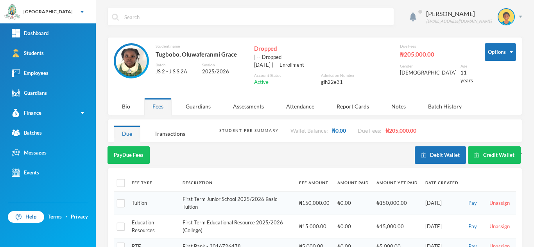
scroll to position [55, 0]
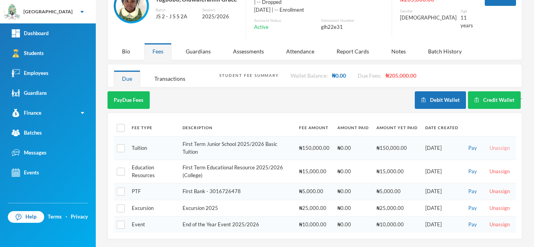
click at [495, 147] on button "Unassign" at bounding box center [499, 148] width 25 height 9
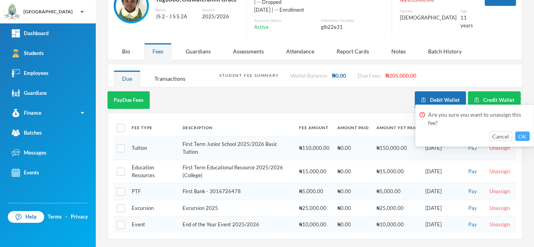
click at [521, 139] on button "OK" at bounding box center [522, 136] width 14 height 9
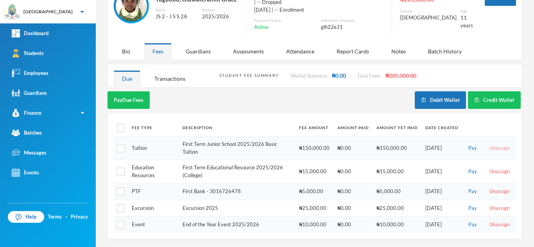
click at [489, 146] on button "Unassign" at bounding box center [499, 148] width 25 height 9
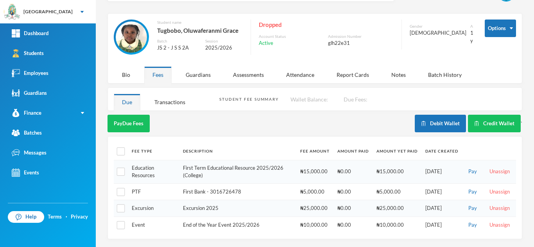
scroll to position [24, 0]
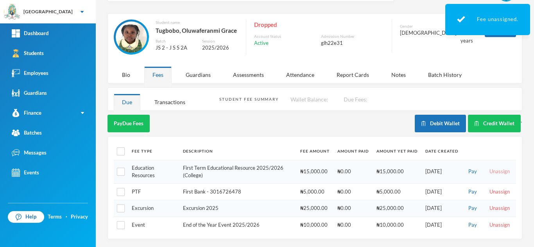
click at [490, 171] on button "Unassign" at bounding box center [499, 172] width 25 height 9
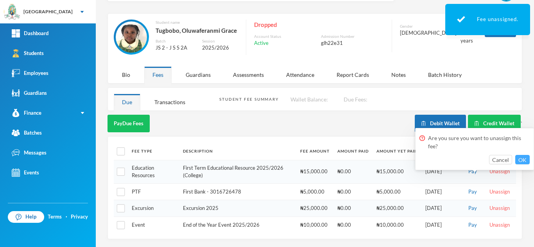
click at [521, 158] on button "OK" at bounding box center [522, 159] width 14 height 9
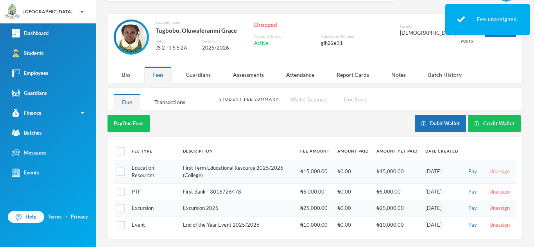
scroll to position [0, 0]
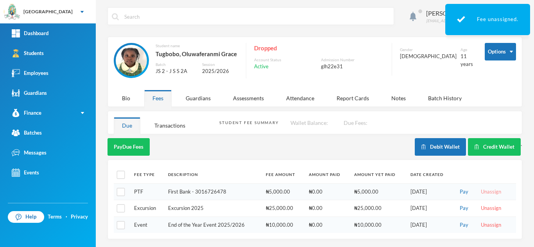
click at [484, 193] on button "Unassign" at bounding box center [490, 192] width 25 height 9
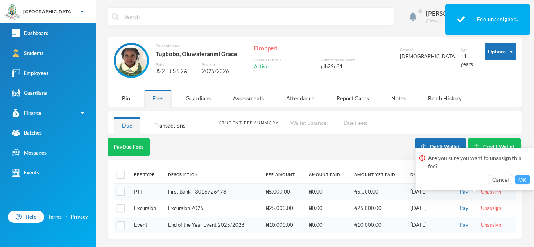
click at [522, 180] on button "OK" at bounding box center [522, 179] width 14 height 9
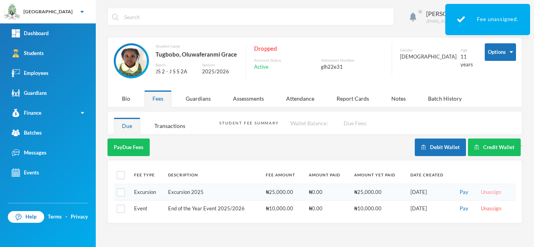
scroll to position [0, 0]
click at [484, 191] on button "Unassign" at bounding box center [490, 192] width 25 height 9
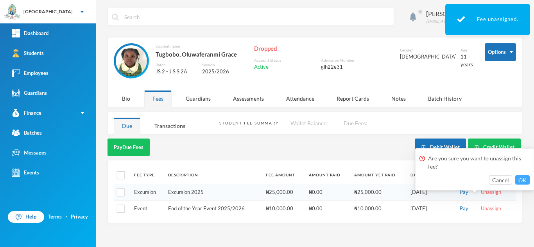
click at [518, 177] on button "OK" at bounding box center [522, 180] width 14 height 9
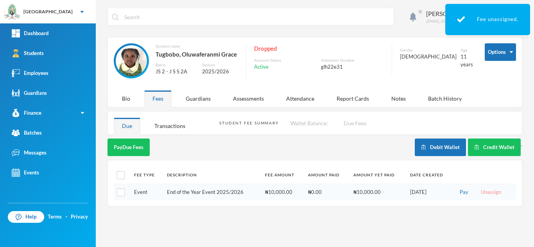
click at [490, 194] on button "Unassign" at bounding box center [490, 192] width 25 height 9
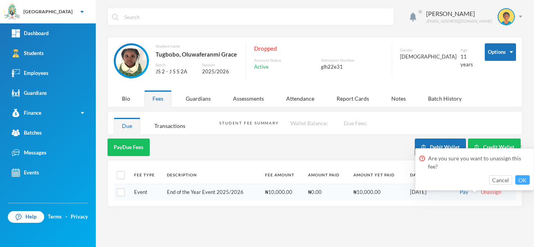
click at [521, 180] on button "OK" at bounding box center [522, 180] width 14 height 9
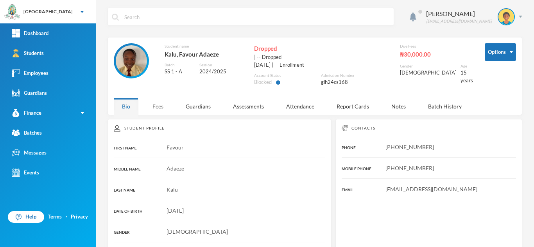
click at [155, 105] on div "Fees" at bounding box center [157, 106] width 27 height 17
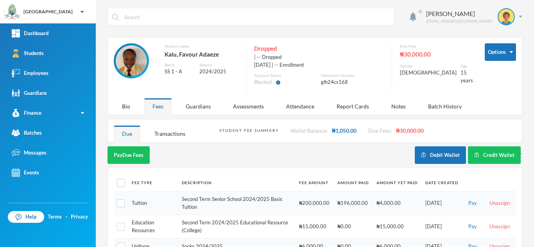
scroll to position [38, 0]
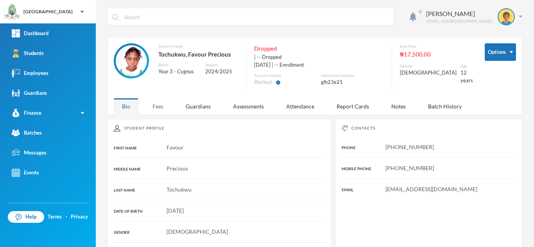
click at [157, 106] on div "Fees" at bounding box center [157, 106] width 27 height 17
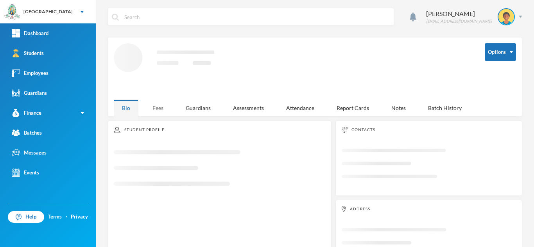
click at [155, 102] on div "Fees" at bounding box center [157, 108] width 27 height 17
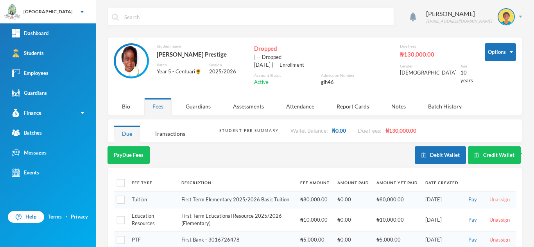
click at [495, 199] on button "Unassign" at bounding box center [499, 200] width 25 height 9
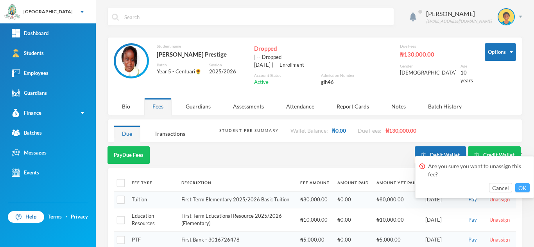
click at [526, 188] on button "OK" at bounding box center [522, 187] width 14 height 9
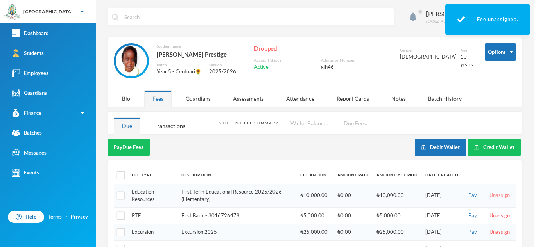
click at [496, 193] on button "Unassign" at bounding box center [499, 196] width 25 height 9
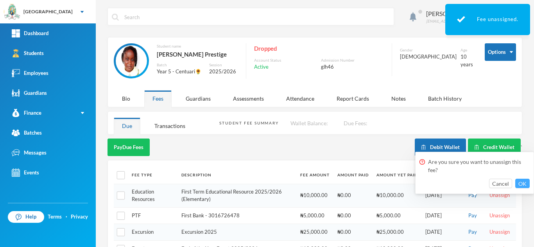
click at [519, 182] on button "OK" at bounding box center [522, 183] width 14 height 9
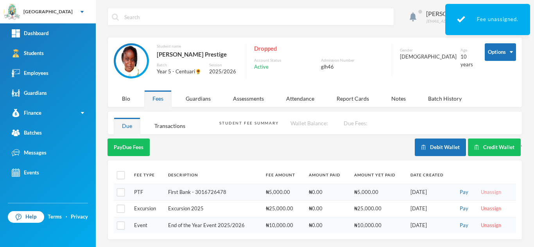
click at [489, 193] on button "Unassign" at bounding box center [490, 192] width 25 height 9
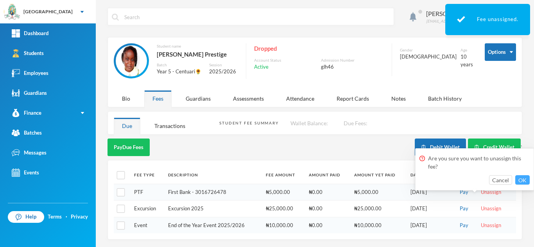
click at [521, 177] on button "OK" at bounding box center [522, 180] width 14 height 9
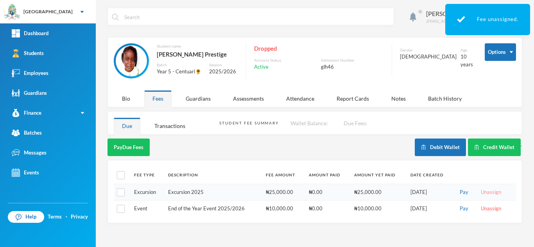
click at [483, 190] on button "Unassign" at bounding box center [490, 192] width 25 height 9
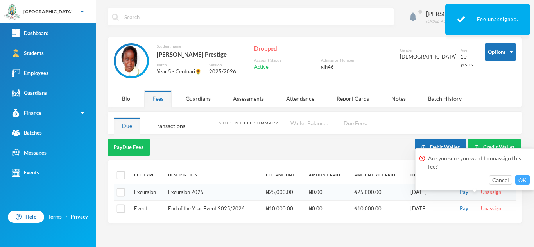
click at [517, 179] on button "OK" at bounding box center [522, 180] width 14 height 9
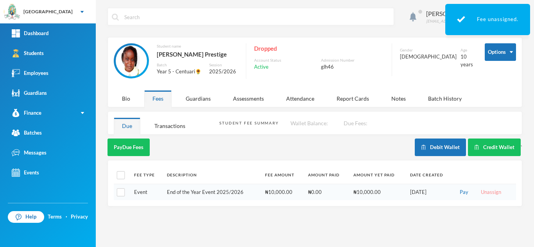
click at [483, 195] on button "Unassign" at bounding box center [490, 192] width 25 height 9
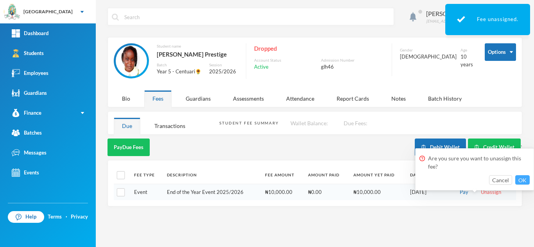
click at [521, 179] on button "OK" at bounding box center [522, 180] width 14 height 9
